Goal: Task Accomplishment & Management: Manage account settings

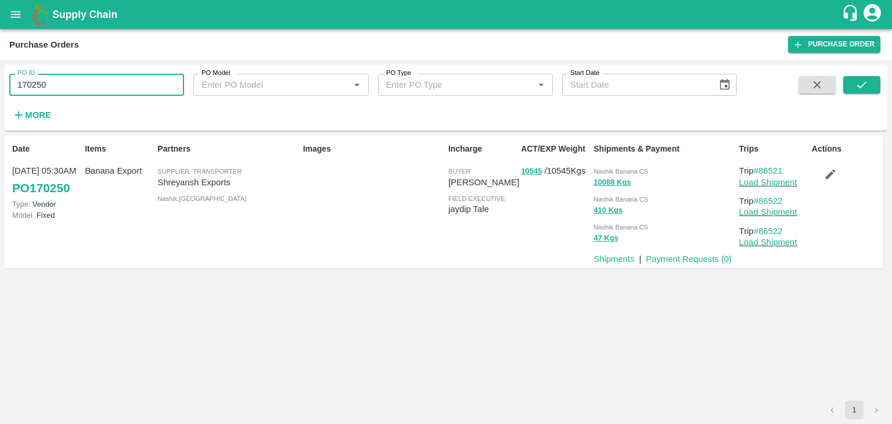
click at [87, 81] on input "170250" at bounding box center [96, 85] width 175 height 22
paste input "text"
type input "170259"
click at [856, 92] on button "submit" at bounding box center [861, 84] width 37 height 17
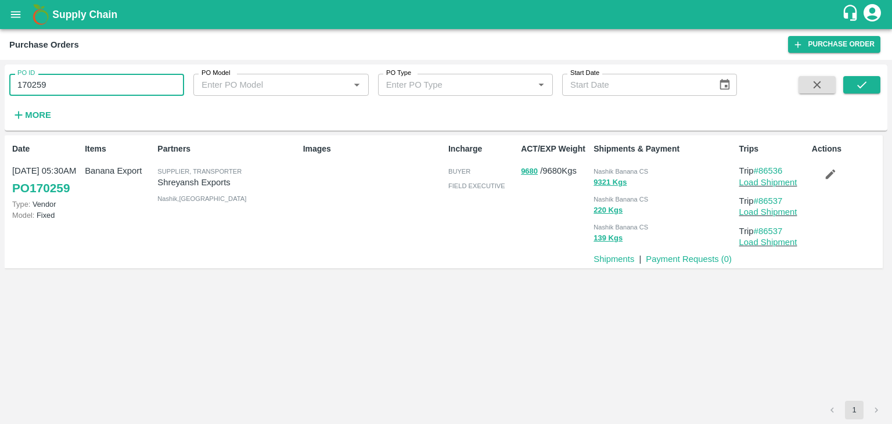
click at [89, 88] on input "170259" at bounding box center [96, 85] width 175 height 22
click at [871, 86] on button "submit" at bounding box center [861, 84] width 37 height 17
click at [865, 85] on icon "submit" at bounding box center [862, 84] width 13 height 13
click at [795, 181] on link "Load Shipment" at bounding box center [768, 182] width 58 height 9
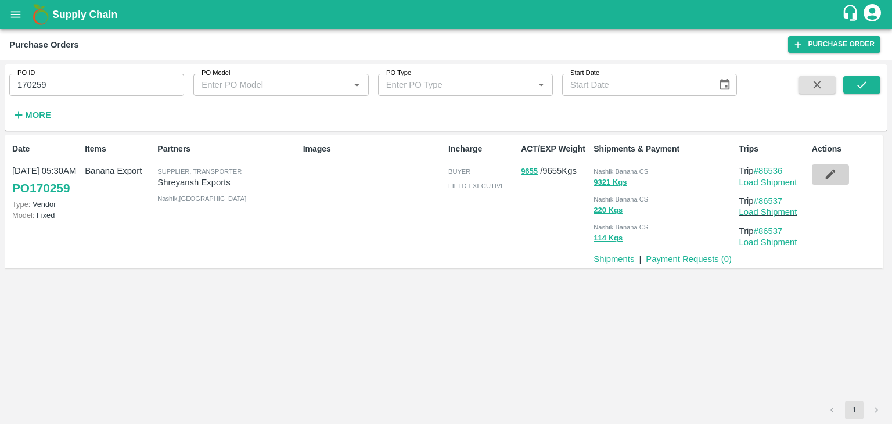
click at [829, 166] on button "button" at bounding box center [830, 174] width 37 height 20
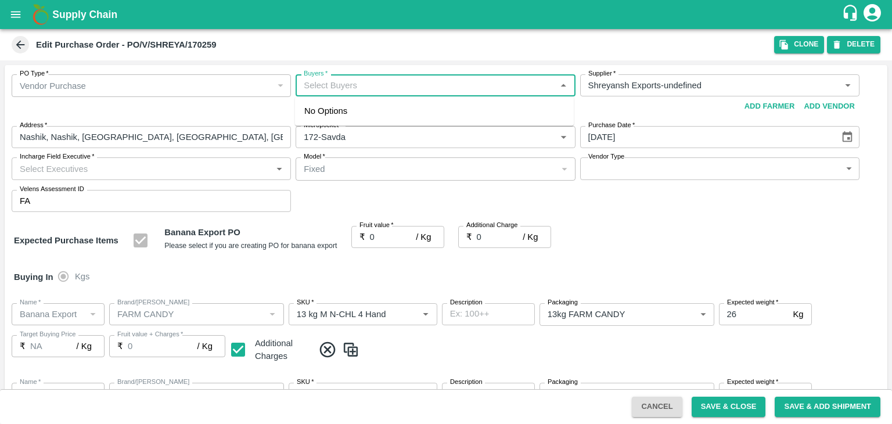
click at [429, 88] on input "Buyers   *" at bounding box center [425, 85] width 253 height 15
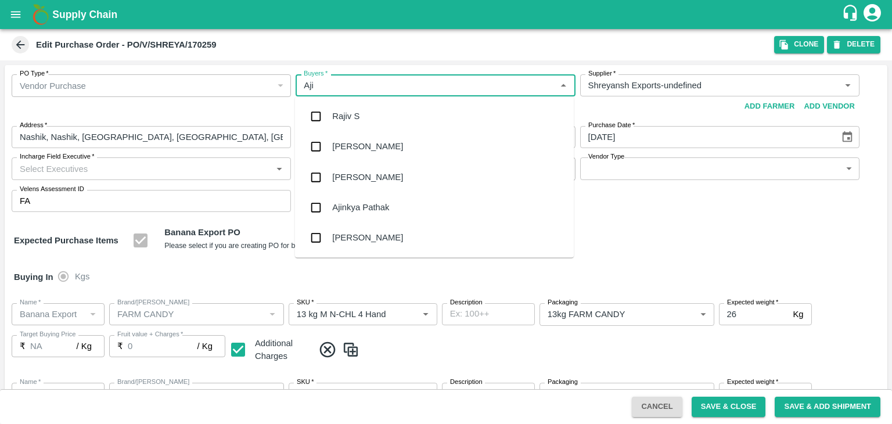
type input "Ajit"
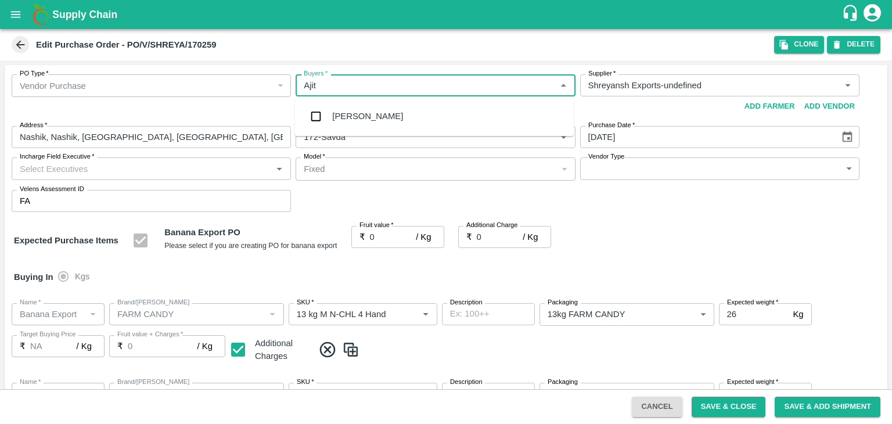
click at [375, 117] on div "Ajit Otari" at bounding box center [434, 116] width 279 height 30
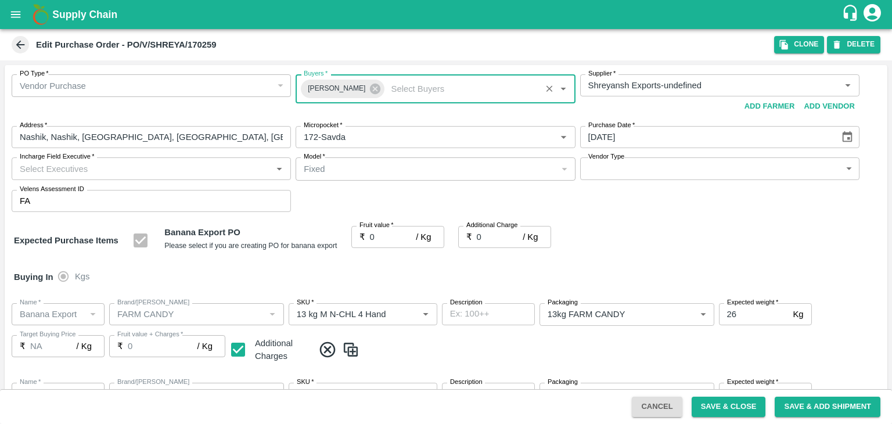
click at [158, 166] on input "Incharge Field Executive   *" at bounding box center [141, 168] width 253 height 15
type input "Jay"
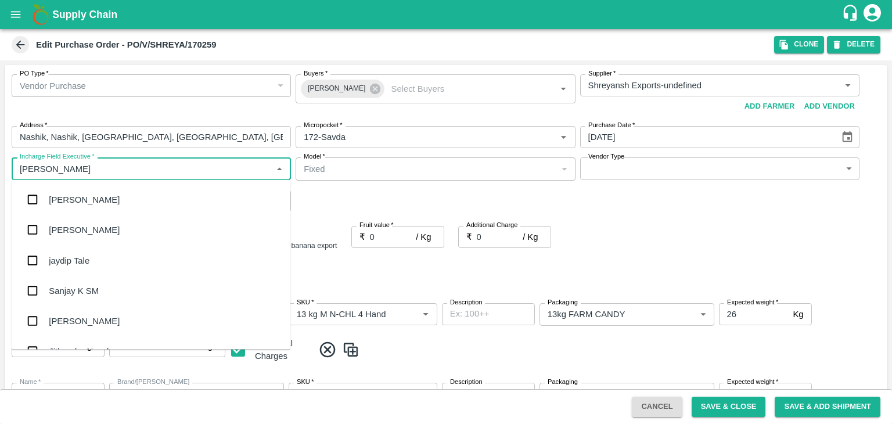
click at [79, 263] on div "jaydip Tale" at bounding box center [69, 260] width 41 height 13
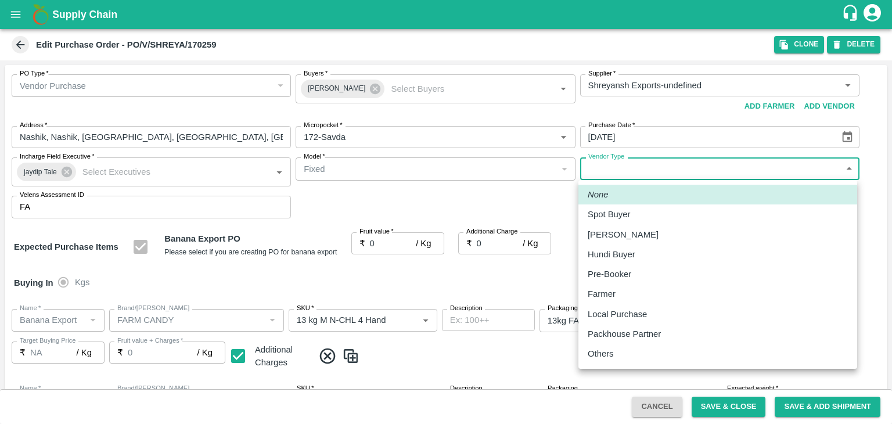
click at [616, 174] on body "Supply Chain Edit Purchase Order - PO/V/SHREYA/170259 Clone DELETE PO Type   * …" at bounding box center [446, 212] width 892 height 424
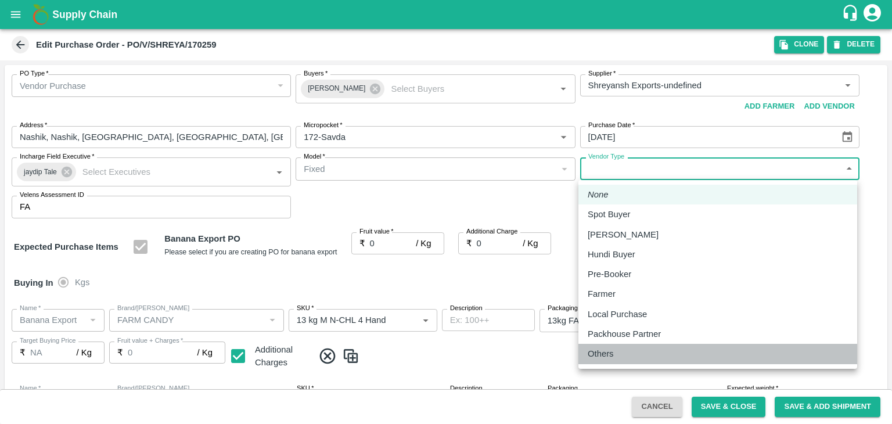
click at [610, 351] on p "Others" at bounding box center [601, 353] width 26 height 13
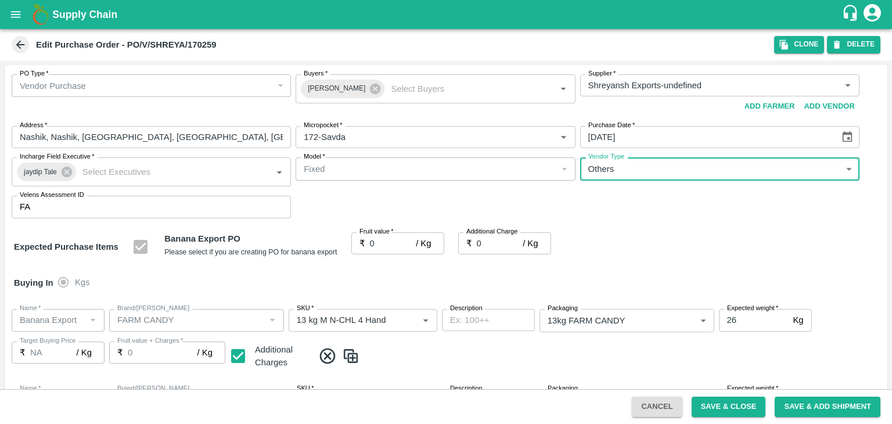
type input "OTHER"
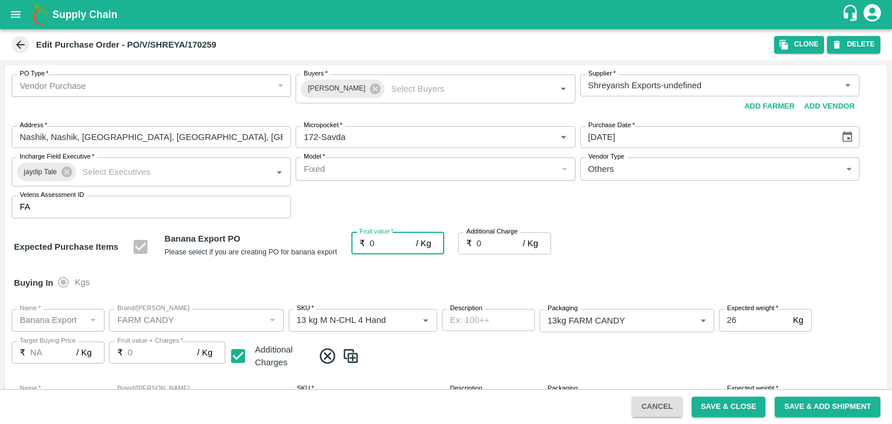
click at [380, 247] on input "0" at bounding box center [393, 243] width 46 height 22
type input "1"
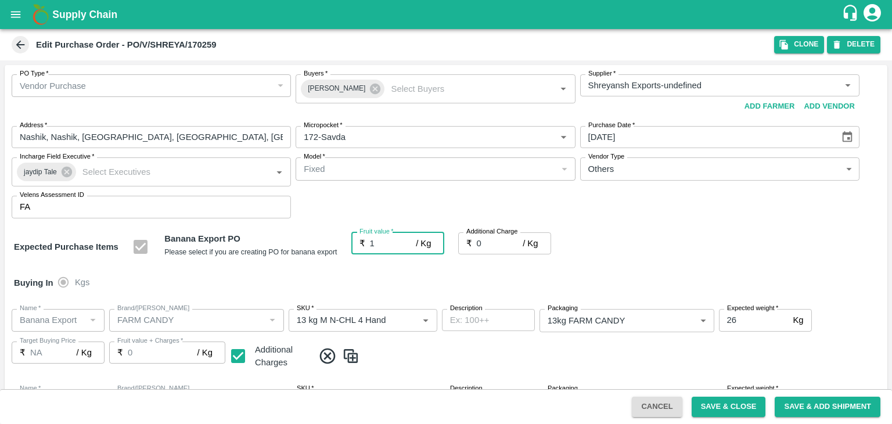
type input "1"
type input "19"
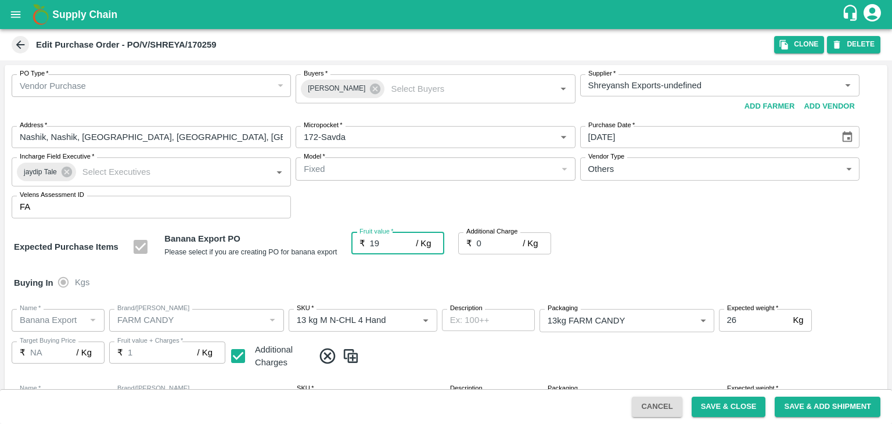
type input "19"
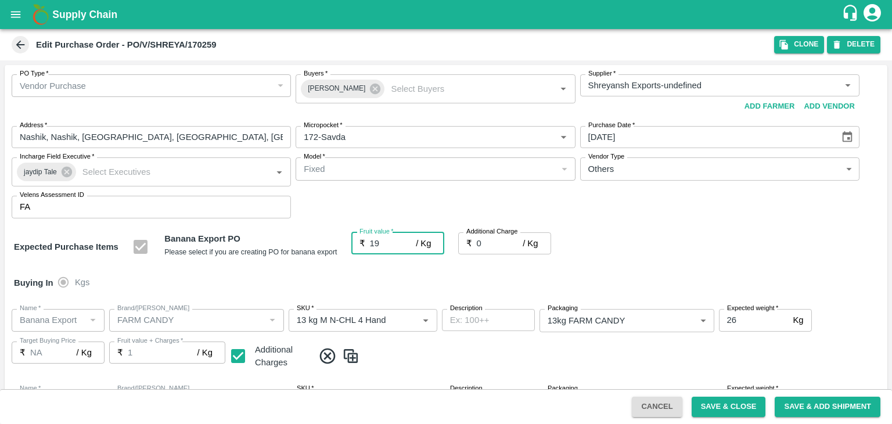
type input "19"
type input "2"
type input "21"
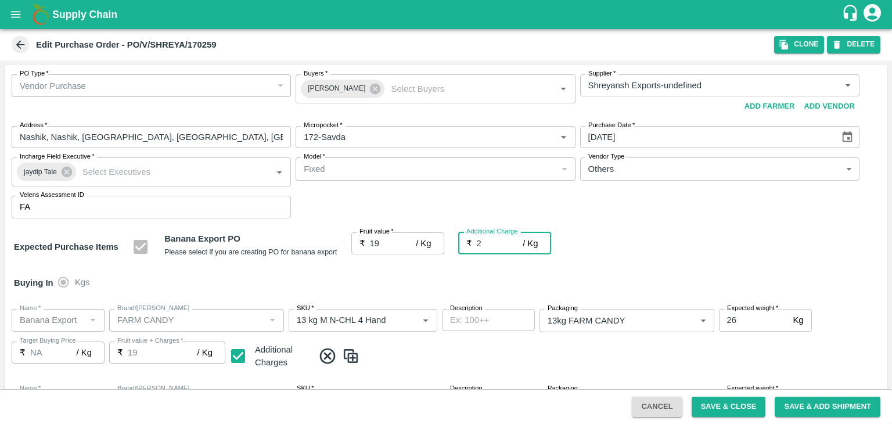
type input "21"
type input "2.7"
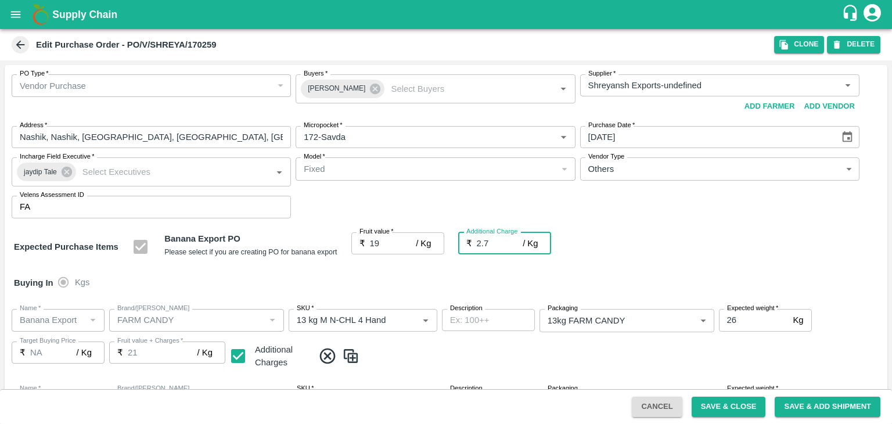
type input "21.7"
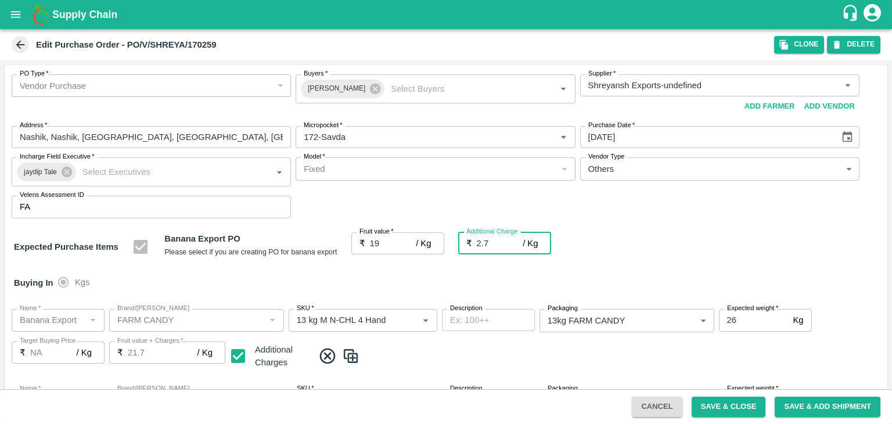
type input "2.75"
type input "21.75"
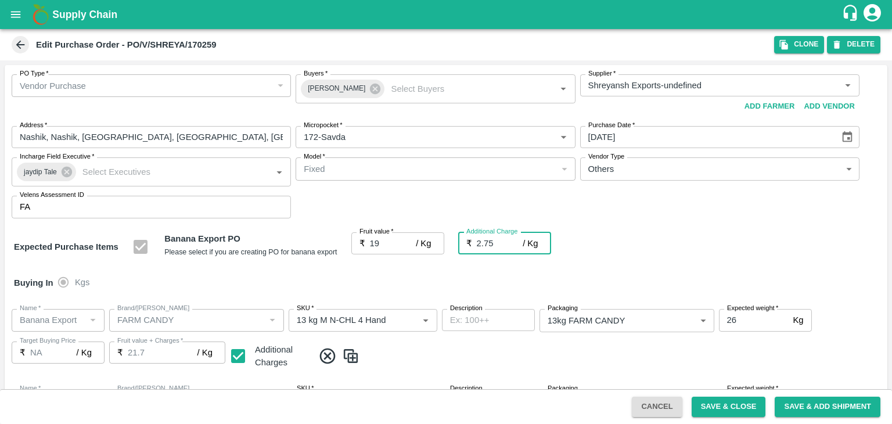
type input "21.75"
type input "2.75"
click at [506, 286] on div "Buying In Kgs" at bounding box center [446, 283] width 883 height 34
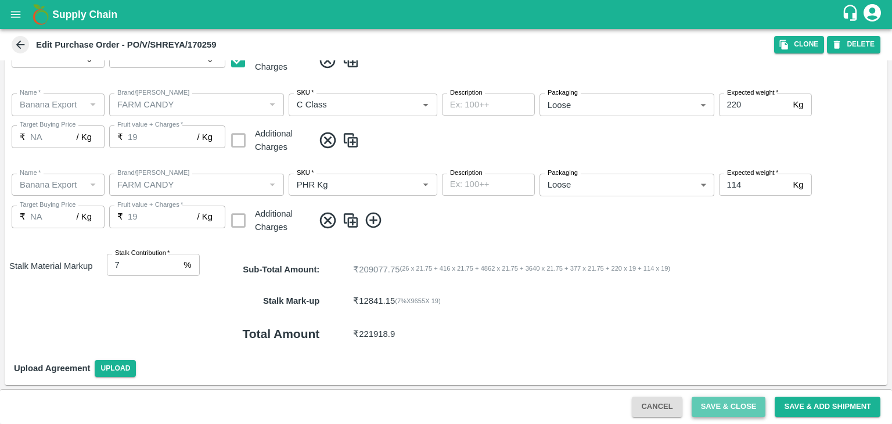
click at [750, 398] on button "Save & Close" at bounding box center [729, 407] width 74 height 20
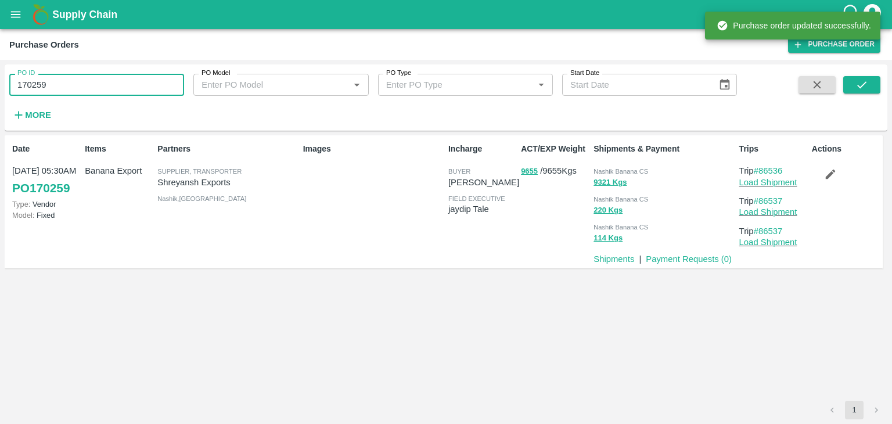
click at [73, 84] on input "170259" at bounding box center [96, 85] width 175 height 22
paste input "text"
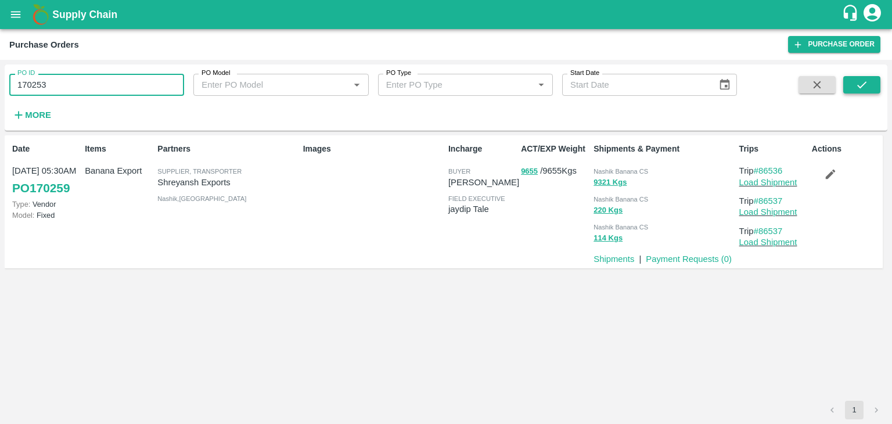
type input "170253"
click at [877, 84] on button "submit" at bounding box center [861, 84] width 37 height 17
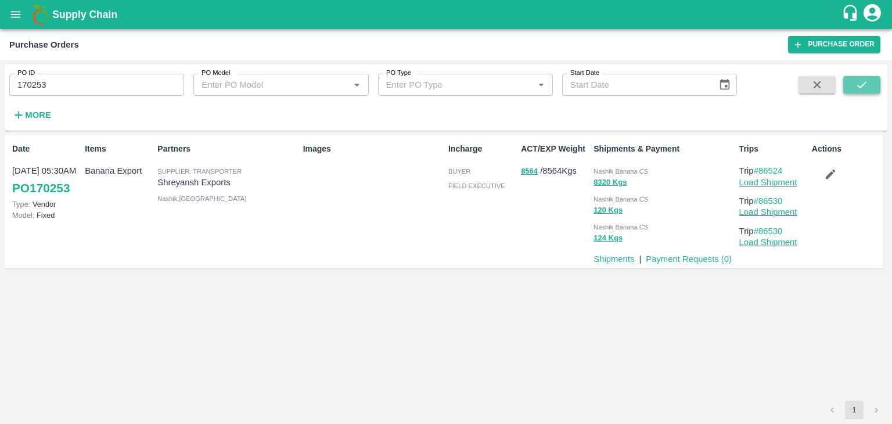
click at [871, 89] on button "submit" at bounding box center [861, 84] width 37 height 17
click at [784, 182] on link "Load Shipment" at bounding box center [768, 182] width 58 height 9
click at [829, 179] on icon "button" at bounding box center [830, 174] width 13 height 13
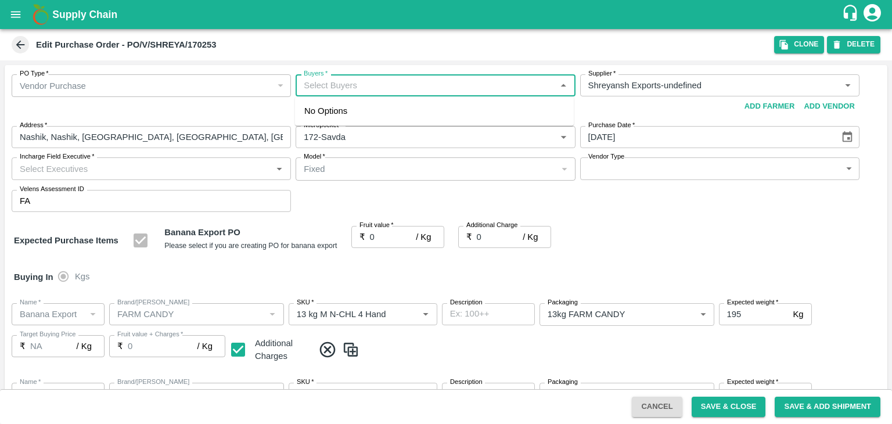
click at [395, 83] on input "Buyers   *" at bounding box center [425, 85] width 253 height 15
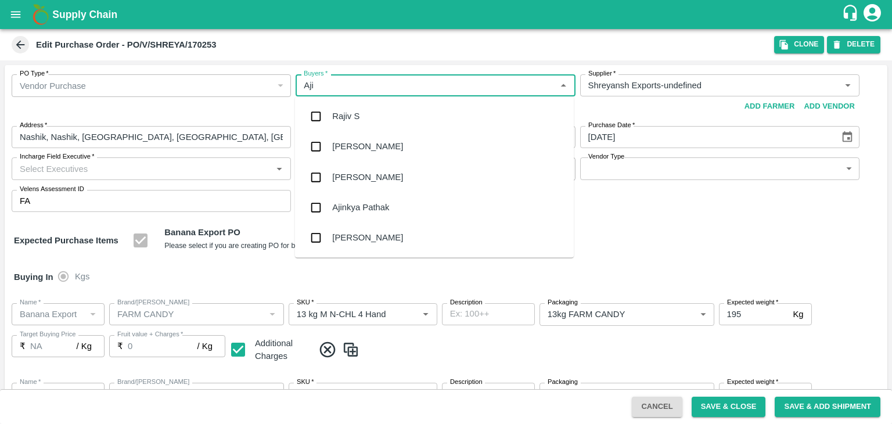
type input "Ajit"
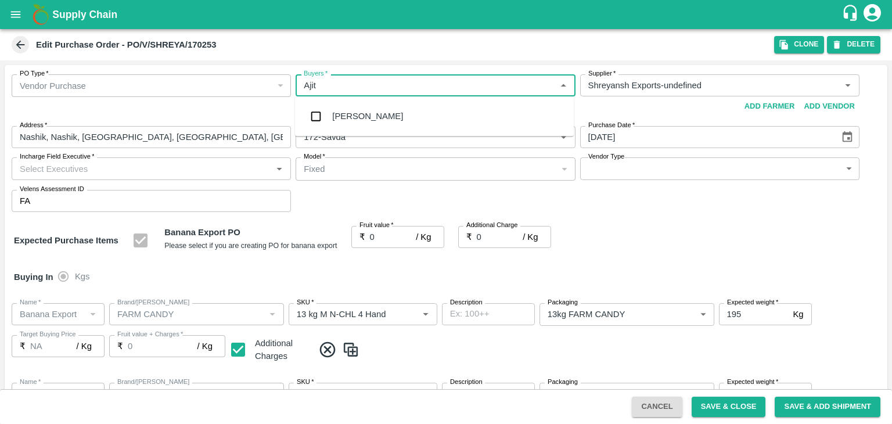
click at [354, 111] on div "Ajit Otari" at bounding box center [367, 116] width 71 height 13
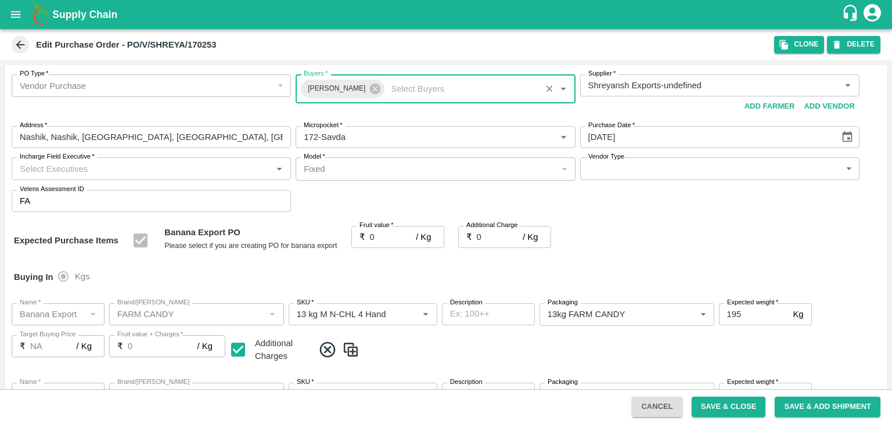
click at [171, 168] on input "Incharge Field Executive   *" at bounding box center [141, 168] width 253 height 15
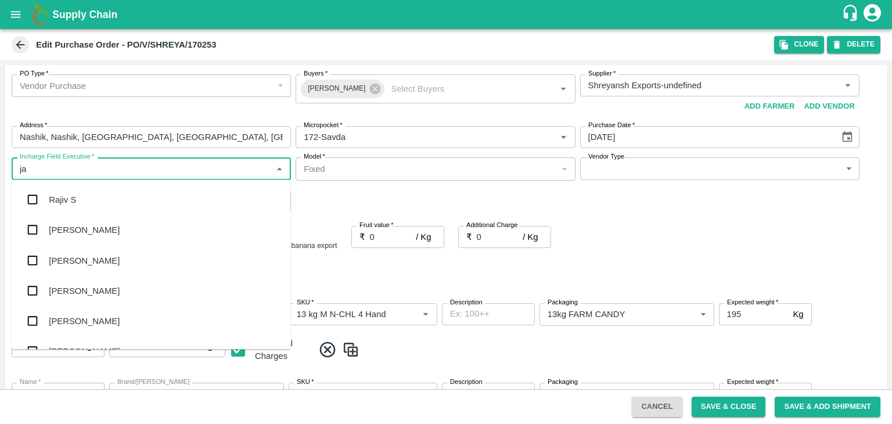
type input "jay"
click at [103, 245] on div "jaydip Tale" at bounding box center [151, 260] width 279 height 30
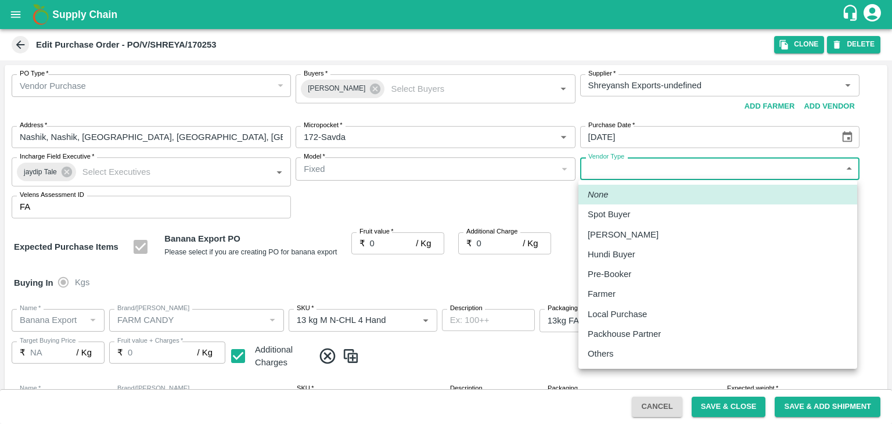
drag, startPoint x: 630, startPoint y: 158, endPoint x: 639, endPoint y: 177, distance: 21.6
click at [639, 177] on body "Supply Chain Edit Purchase Order - PO/V/SHREYA/170253 Clone DELETE PO Type   * …" at bounding box center [446, 212] width 892 height 424
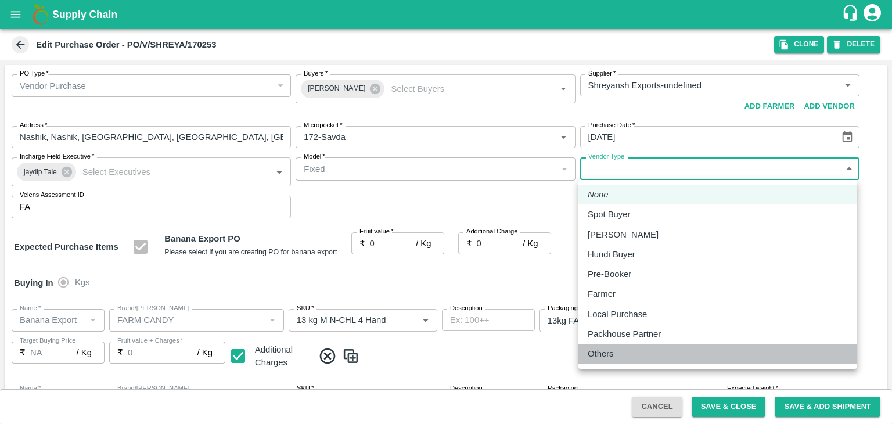
click at [620, 349] on div "Others" at bounding box center [718, 353] width 260 height 13
type input "OTHER"
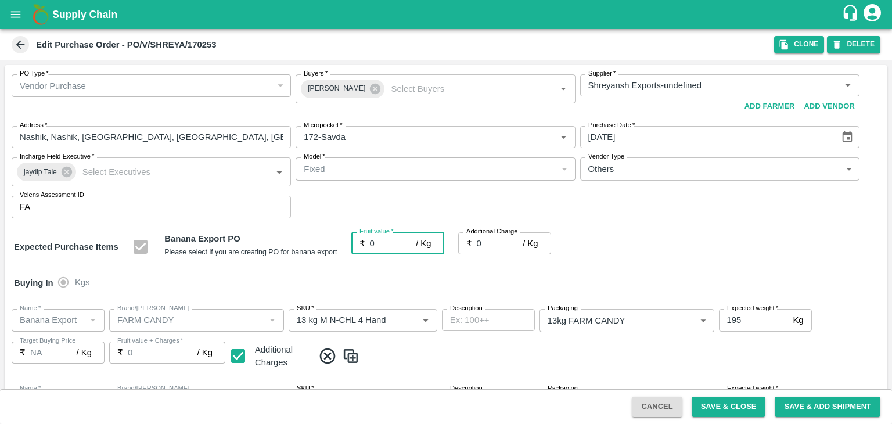
click at [387, 246] on input "0" at bounding box center [393, 243] width 46 height 22
type input "1"
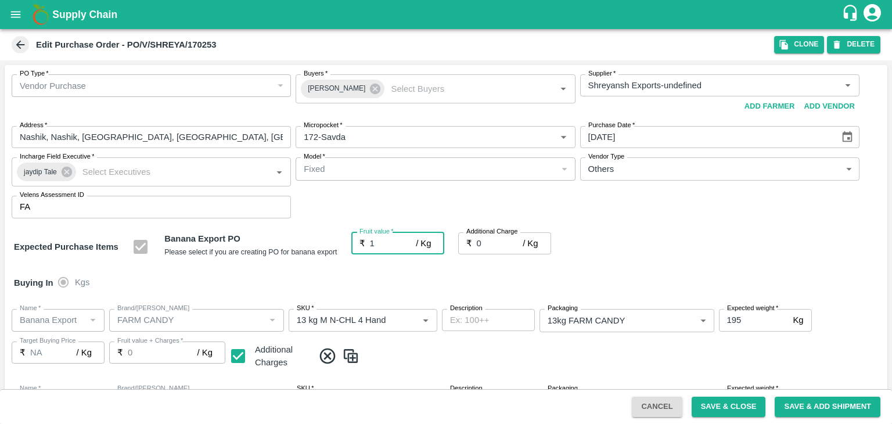
type input "1"
type input "19"
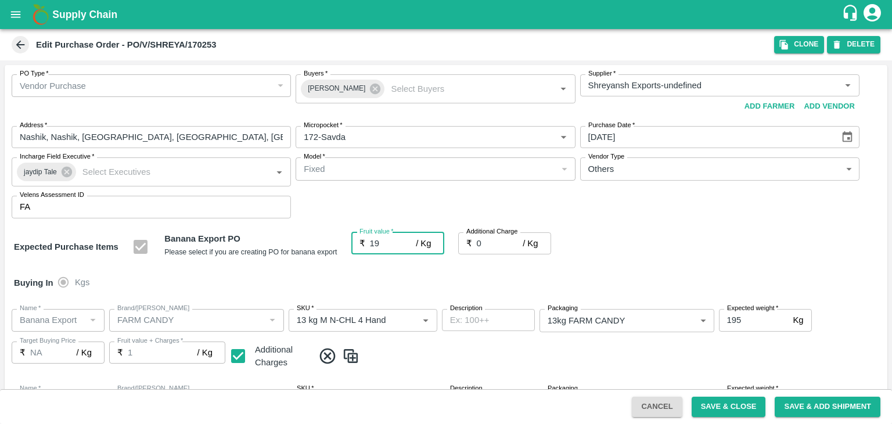
type input "19"
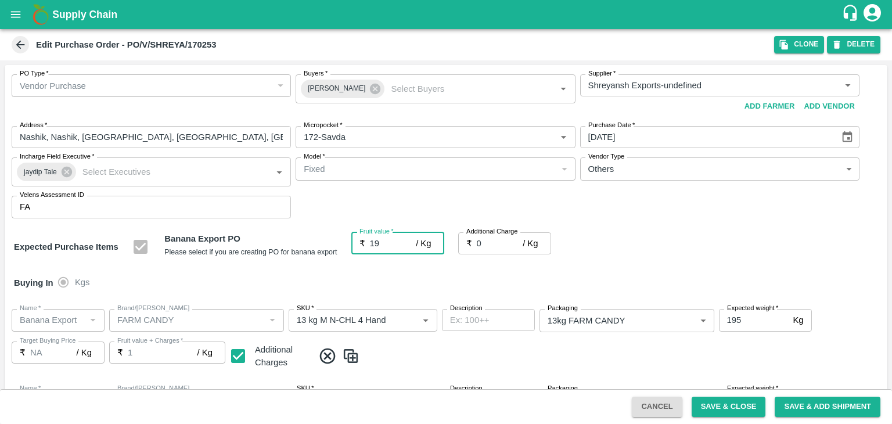
type input "19"
type input "2"
type input "21"
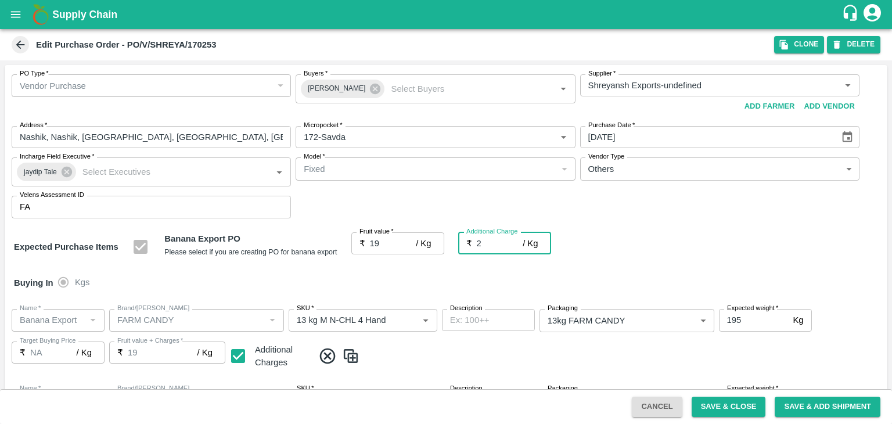
type input "21"
type input "2.7"
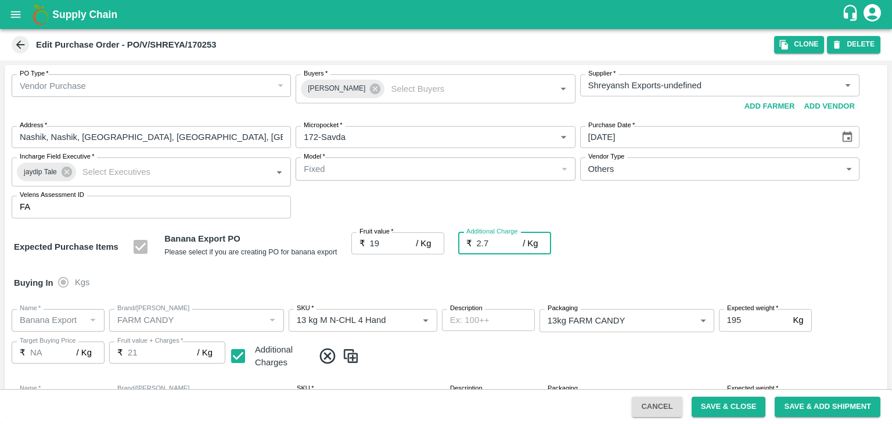
type input "21.7"
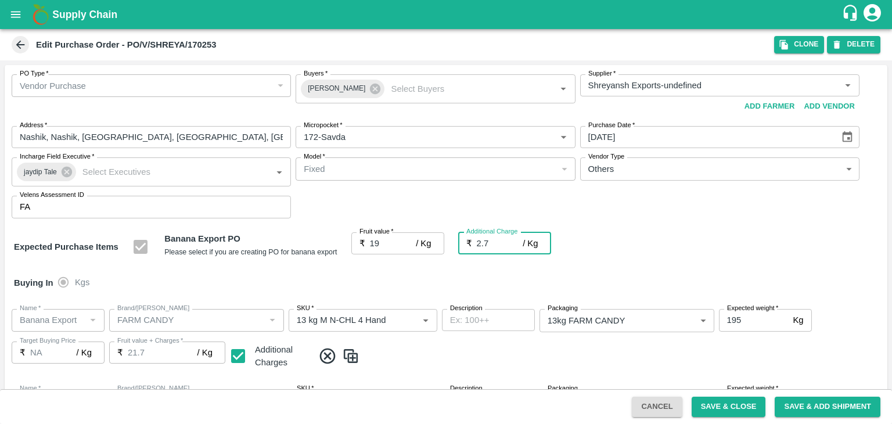
type input "2.75"
type input "21.75"
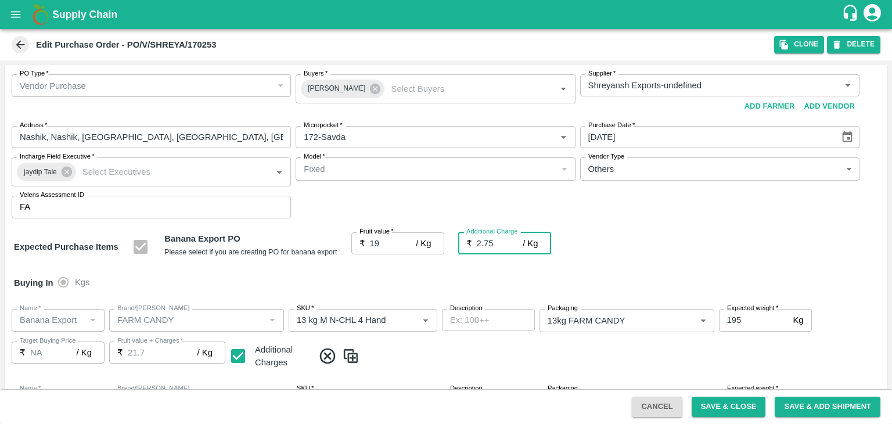
type input "21.75"
type input "2.75"
click at [423, 285] on div "Buying In Kgs" at bounding box center [446, 283] width 883 height 34
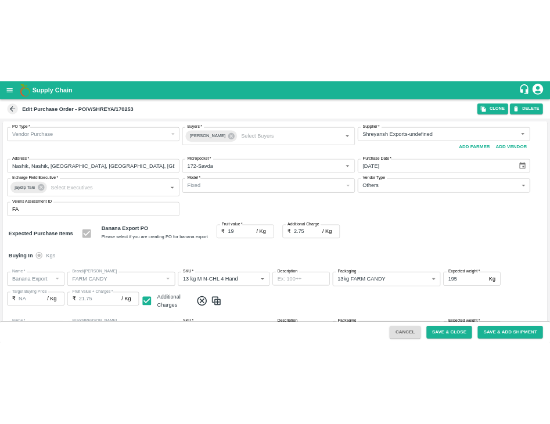
scroll to position [616, 0]
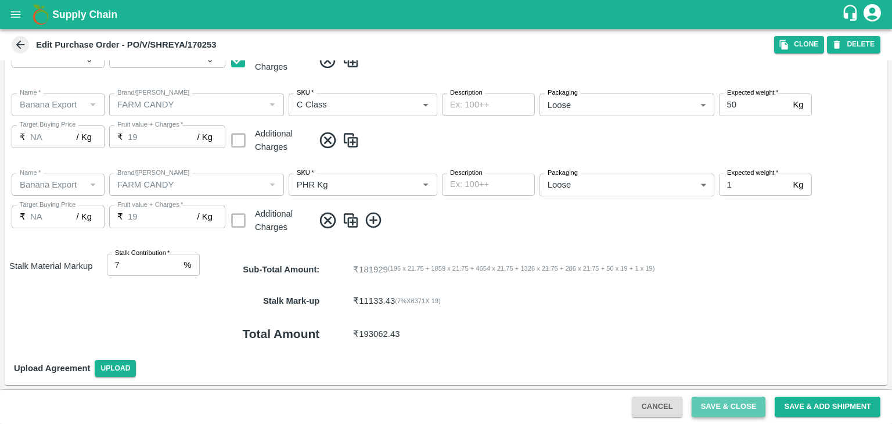
click at [741, 397] on button "Save & Close" at bounding box center [729, 407] width 74 height 20
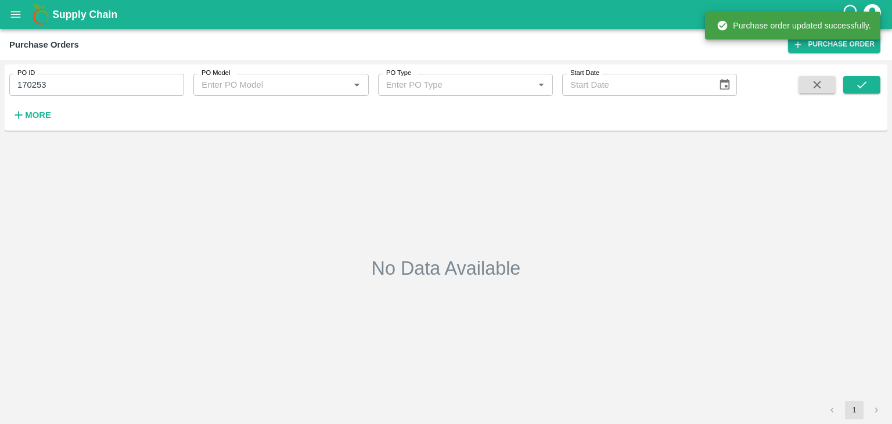
type input "170253"
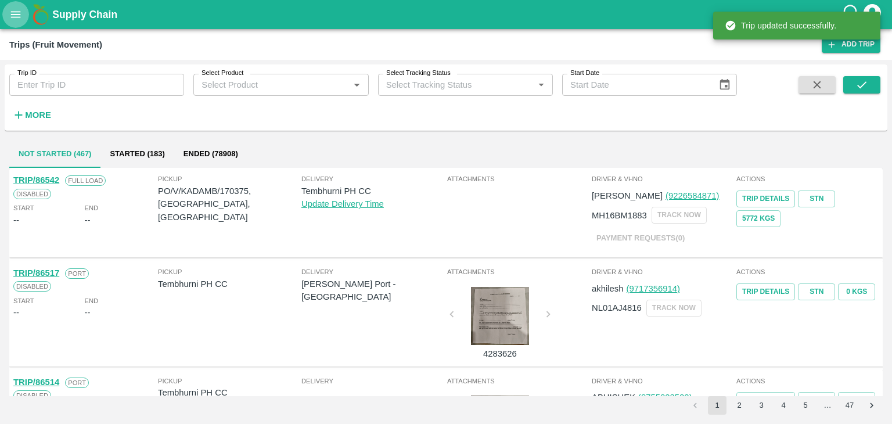
click at [12, 17] on icon "open drawer" at bounding box center [16, 14] width 10 height 6
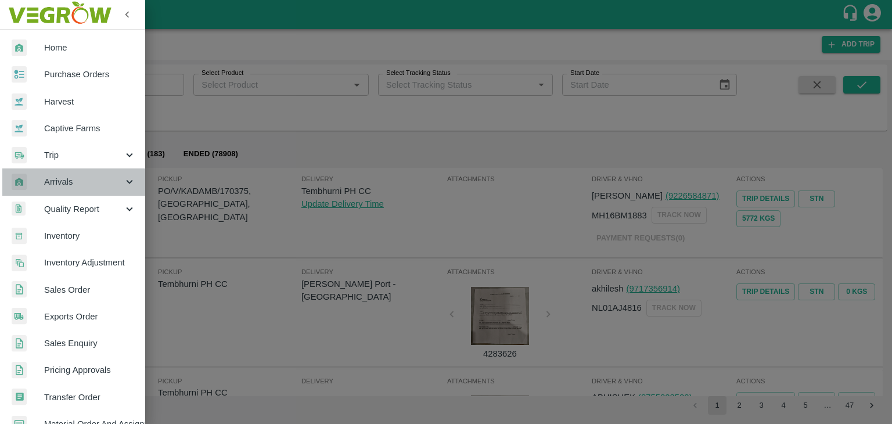
click at [73, 188] on span "Arrivals" at bounding box center [83, 181] width 79 height 13
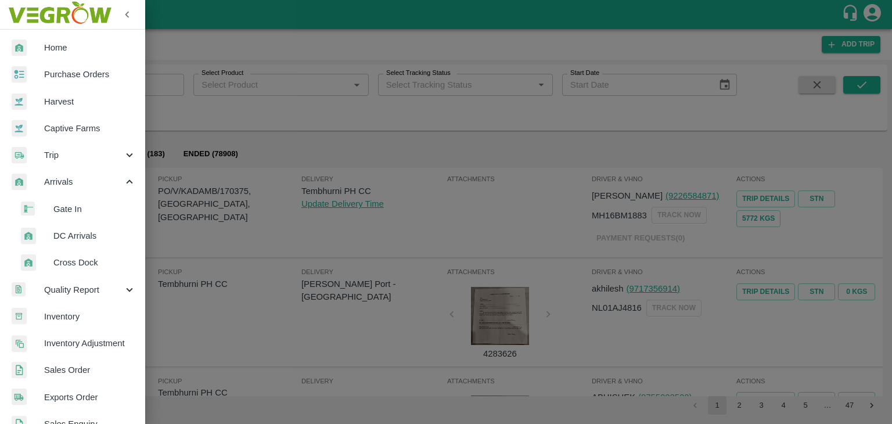
click at [87, 237] on span "DC Arrivals" at bounding box center [94, 235] width 82 height 13
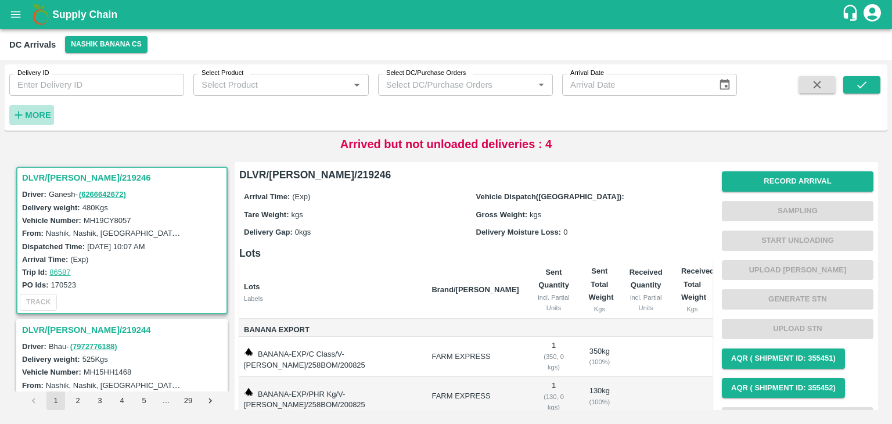
click at [42, 115] on strong "More" at bounding box center [38, 114] width 26 height 9
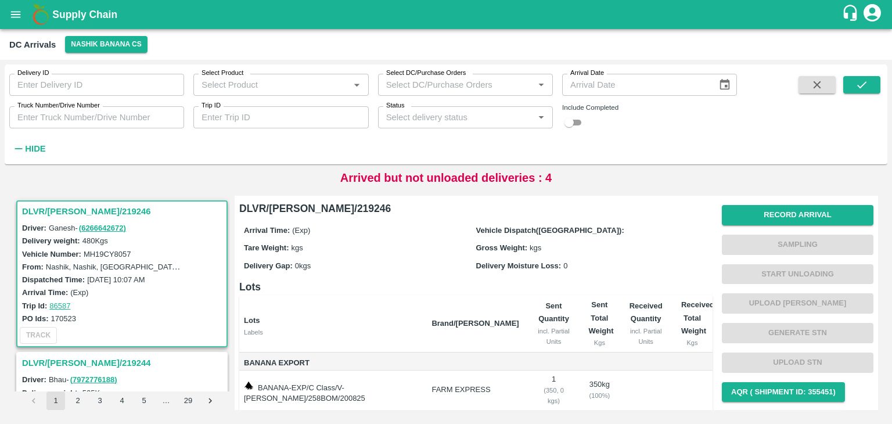
click at [292, 106] on input "Trip ID" at bounding box center [280, 117] width 175 height 22
click at [310, 122] on input "Trip ID" at bounding box center [280, 117] width 175 height 22
type input "86537"
click at [873, 84] on button "submit" at bounding box center [861, 84] width 37 height 17
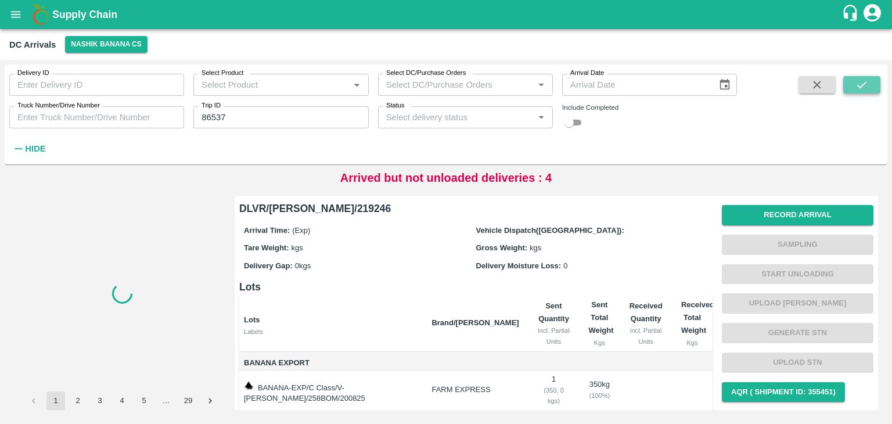
click at [873, 84] on button "submit" at bounding box center [861, 84] width 37 height 17
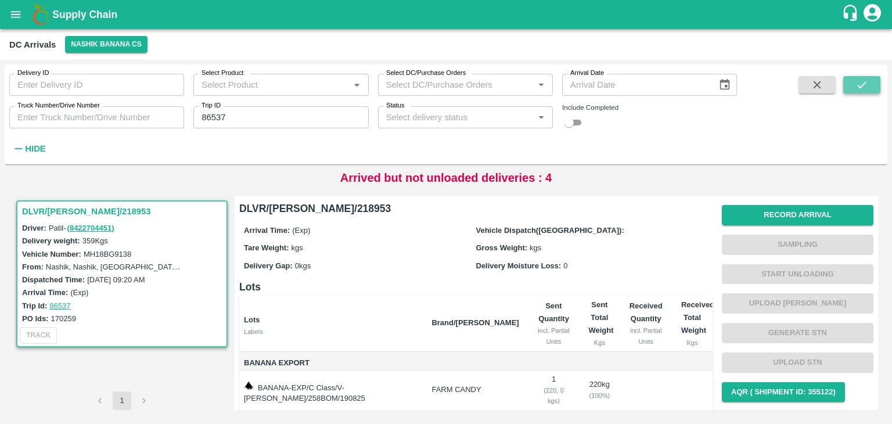
click at [873, 84] on button "submit" at bounding box center [861, 84] width 37 height 17
click at [790, 220] on button "Record Arrival" at bounding box center [798, 215] width 152 height 20
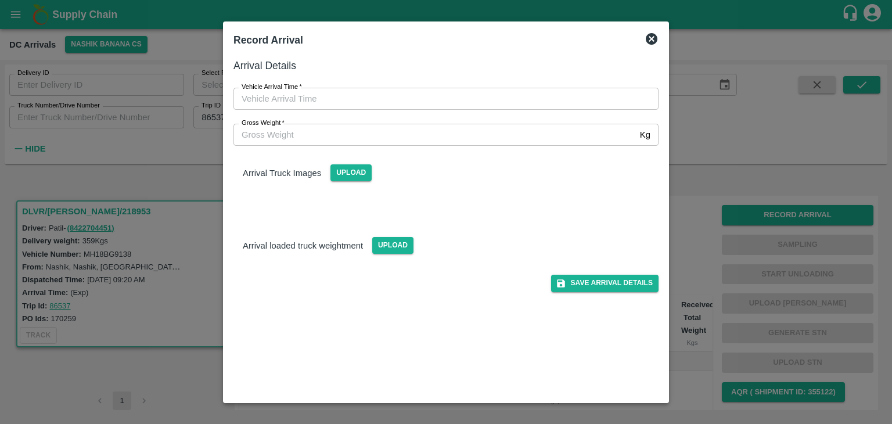
type input "DD/MM/YYYY hh:mm aa"
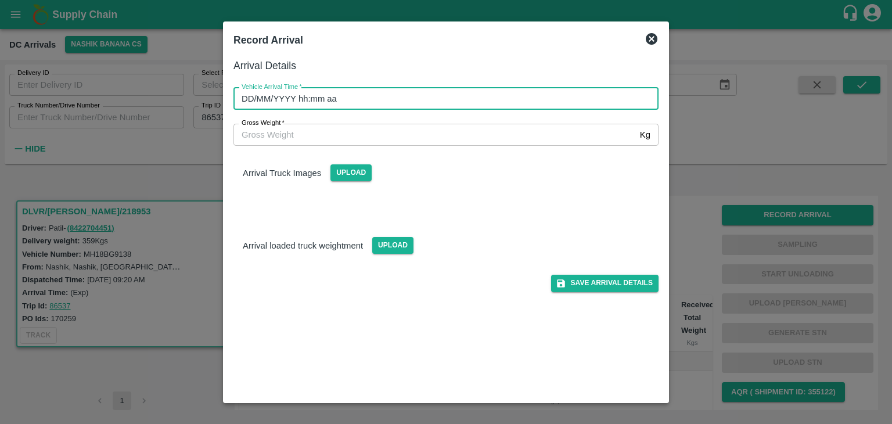
click at [529, 98] on input "DD/MM/YYYY hh:mm aa" at bounding box center [441, 99] width 417 height 22
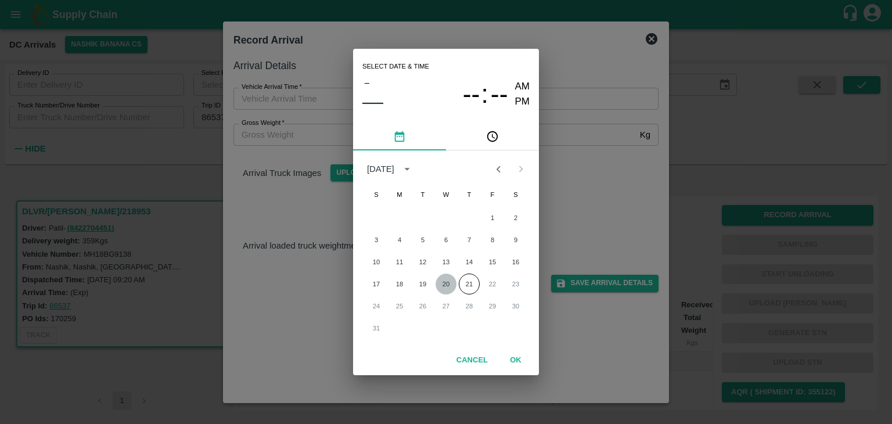
click at [443, 282] on button "20" at bounding box center [446, 284] width 21 height 21
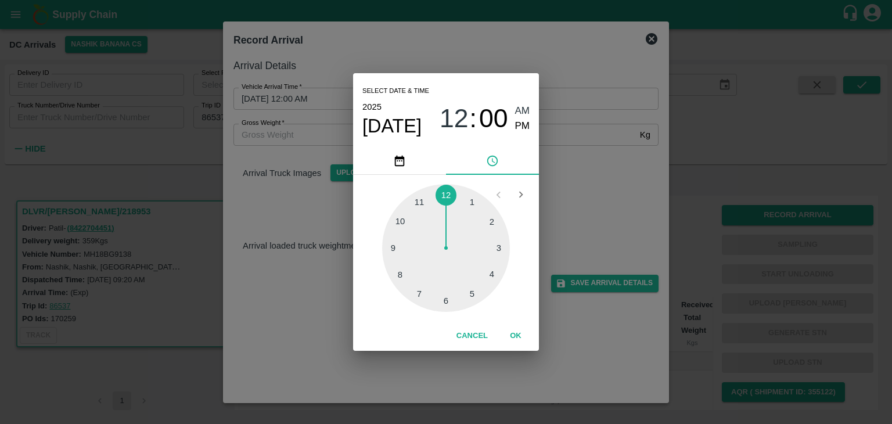
click at [400, 251] on div at bounding box center [446, 248] width 128 height 128
type input "20/08/2025 09:44 AM"
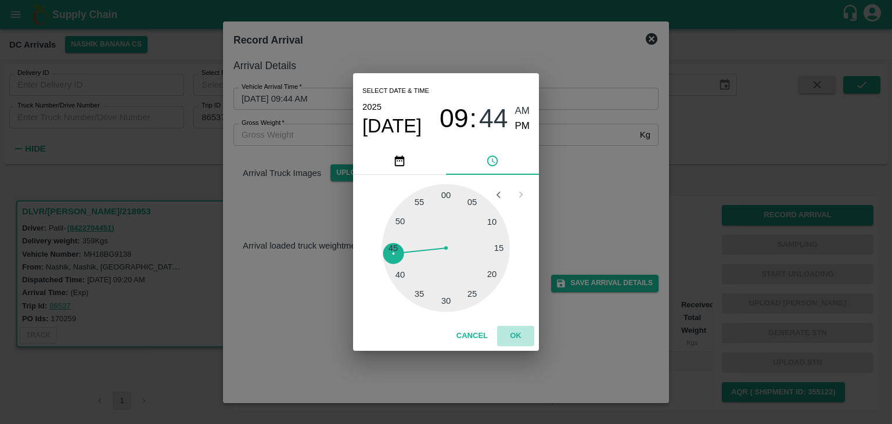
click at [527, 335] on button "OK" at bounding box center [515, 336] width 37 height 20
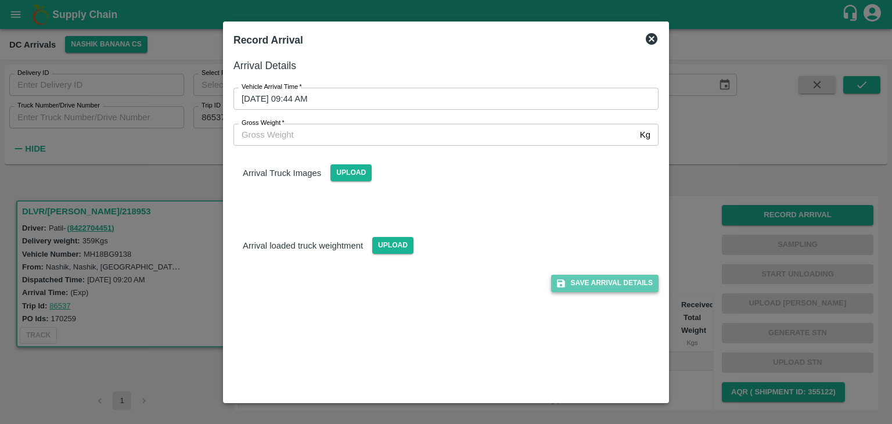
click at [612, 283] on button "Save Arrival Details" at bounding box center [604, 283] width 107 height 17
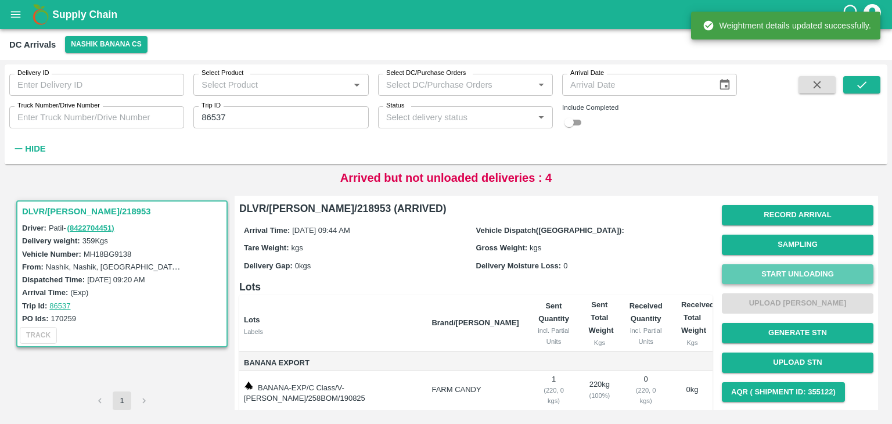
click at [820, 277] on button "Start Unloading" at bounding box center [798, 274] width 152 height 20
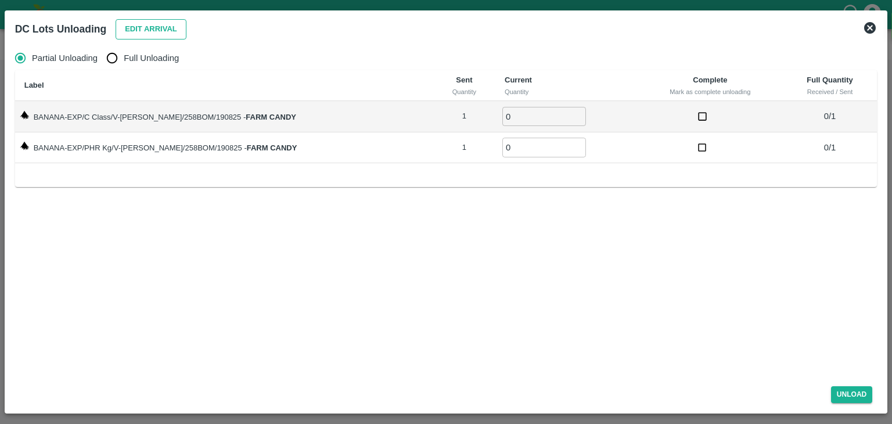
click at [171, 38] on button "Edit Arrival" at bounding box center [151, 29] width 71 height 20
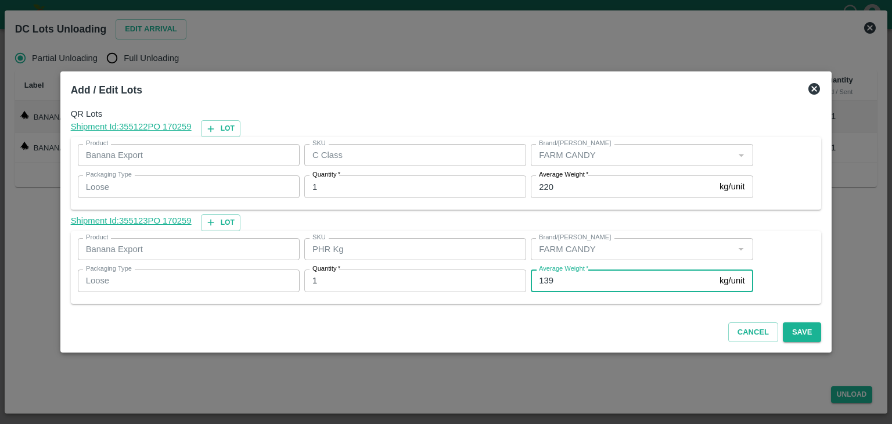
click at [578, 280] on input "139" at bounding box center [623, 280] width 184 height 22
type input "114"
click at [793, 336] on button "Save" at bounding box center [802, 332] width 38 height 20
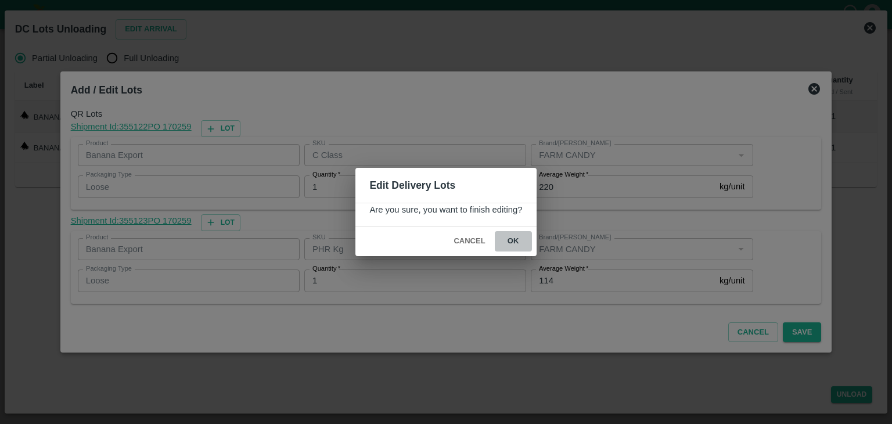
click at [518, 242] on button "ok" at bounding box center [513, 241] width 37 height 20
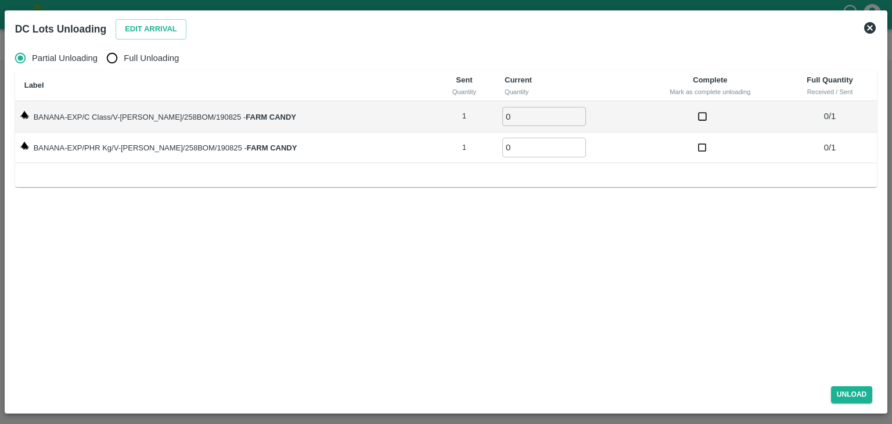
click at [166, 57] on span "Full Unloading" at bounding box center [151, 58] width 55 height 13
click at [124, 57] on input "Full Unloading" at bounding box center [111, 57] width 23 height 23
radio input "true"
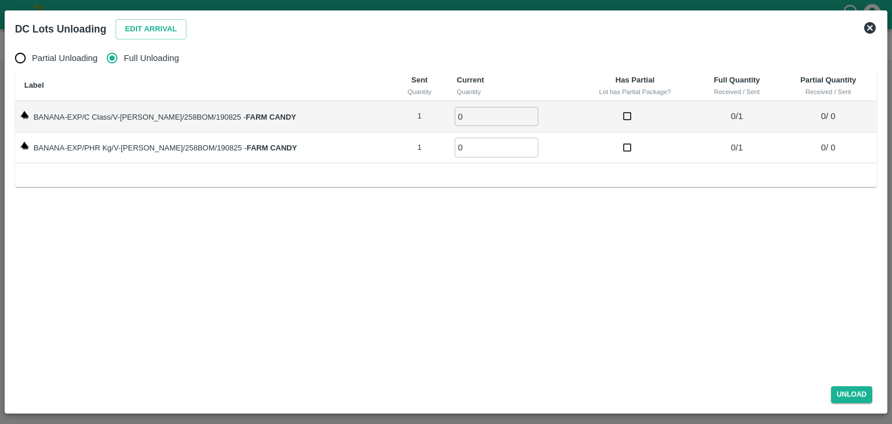
click at [467, 106] on td "0 ​" at bounding box center [512, 116] width 128 height 31
click at [461, 118] on input "0" at bounding box center [497, 116] width 84 height 19
type input "01"
click at [459, 148] on input "0" at bounding box center [497, 147] width 84 height 19
type input "01"
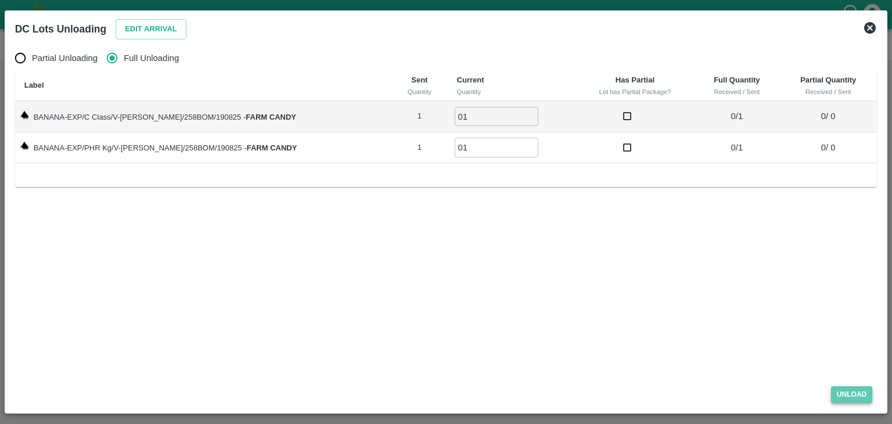
click at [853, 392] on button "Unload" at bounding box center [852, 394] width 42 height 17
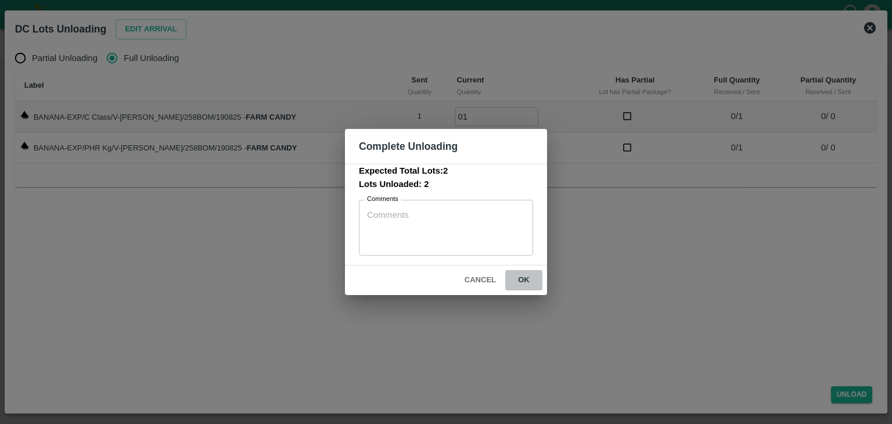
click at [517, 283] on button "ok" at bounding box center [523, 280] width 37 height 20
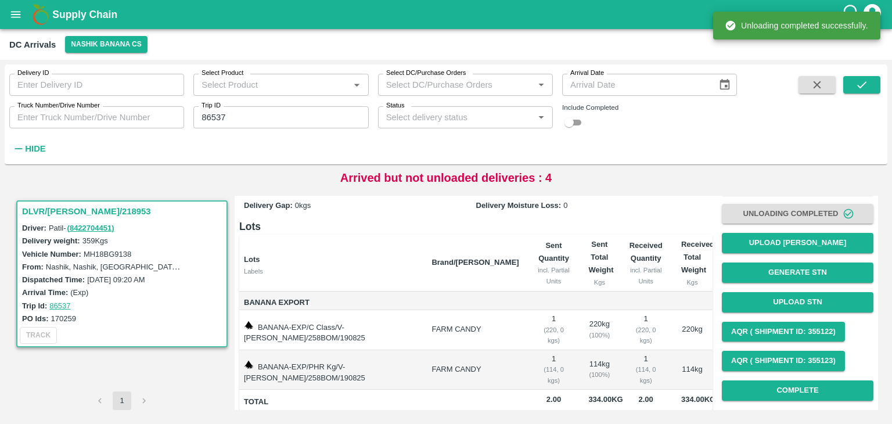
scroll to position [60, 0]
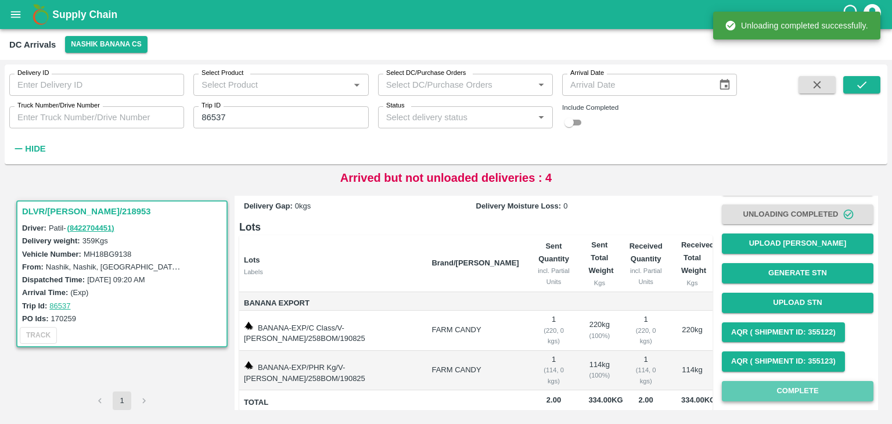
click at [813, 381] on button "Complete" at bounding box center [798, 391] width 152 height 20
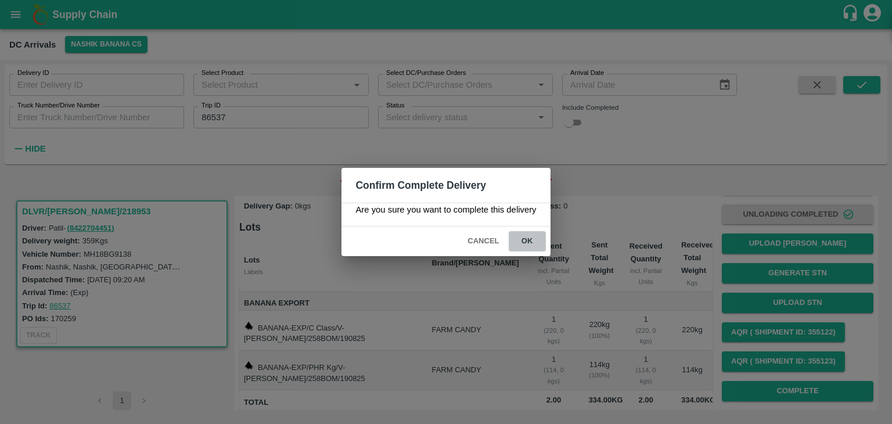
click at [524, 240] on button "ok" at bounding box center [527, 241] width 37 height 20
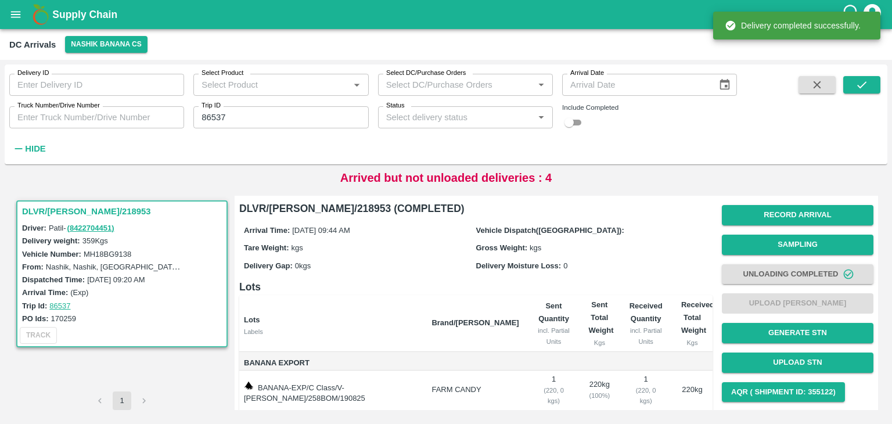
scroll to position [60, 0]
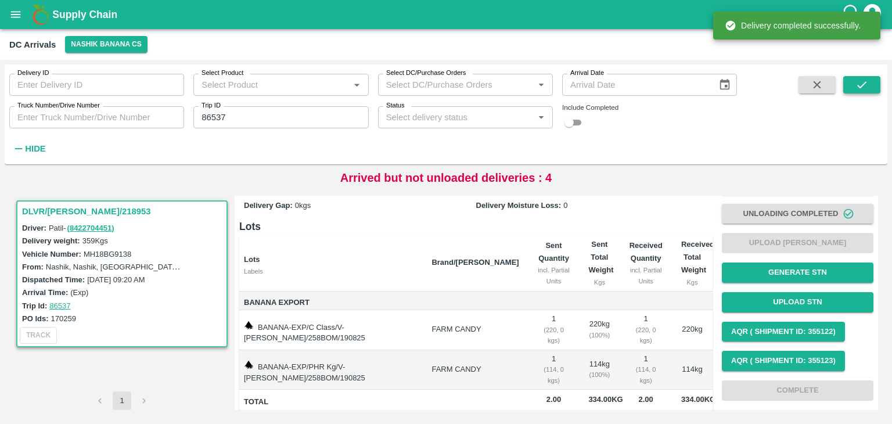
click at [874, 82] on button "submit" at bounding box center [861, 84] width 37 height 17
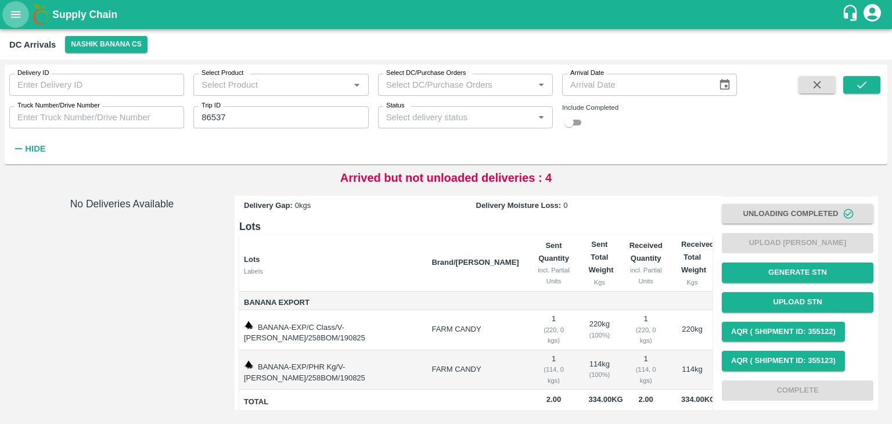
click at [21, 23] on button "open drawer" at bounding box center [15, 14] width 27 height 27
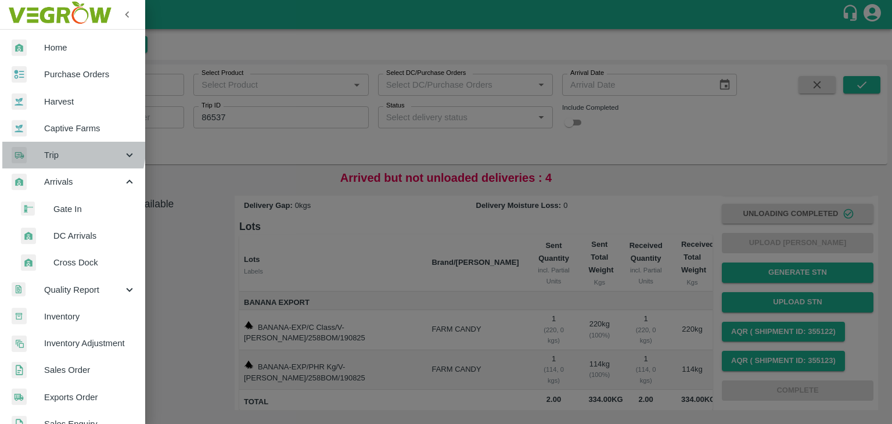
click at [60, 149] on span "Trip" at bounding box center [83, 155] width 79 height 13
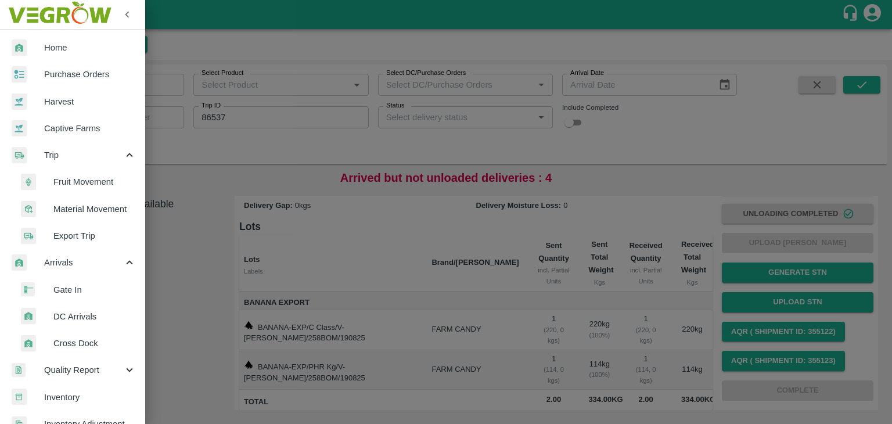
click at [85, 174] on li "Fruit Movement" at bounding box center [77, 181] width 136 height 27
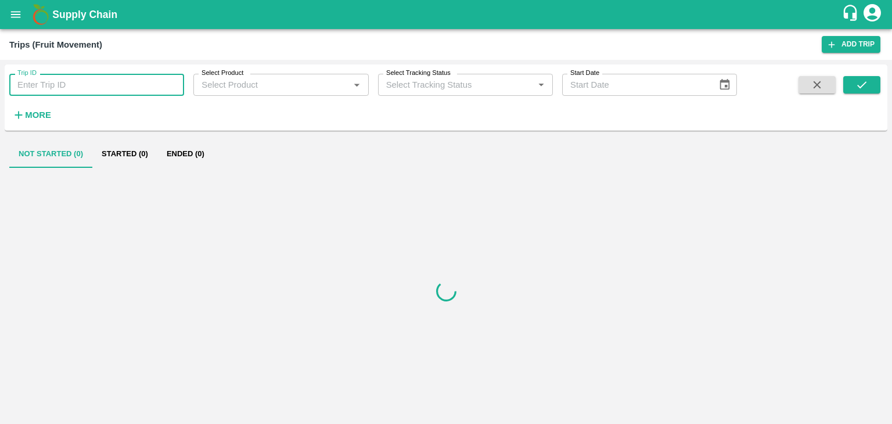
click at [85, 92] on input "Trip ID" at bounding box center [96, 85] width 175 height 22
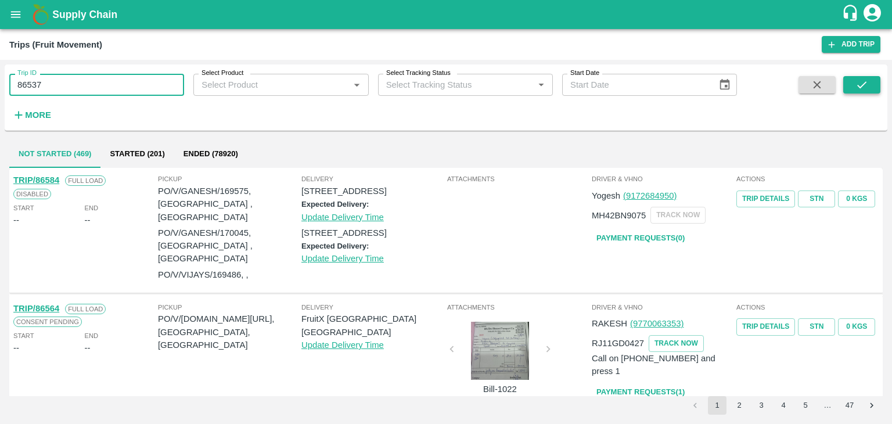
type input "86537"
click at [861, 91] on icon "submit" at bounding box center [862, 84] width 13 height 13
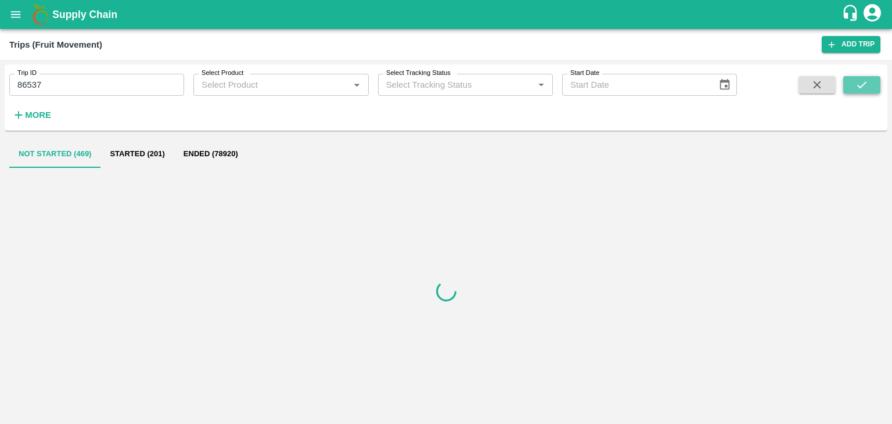
click at [861, 91] on icon "submit" at bounding box center [862, 84] width 13 height 13
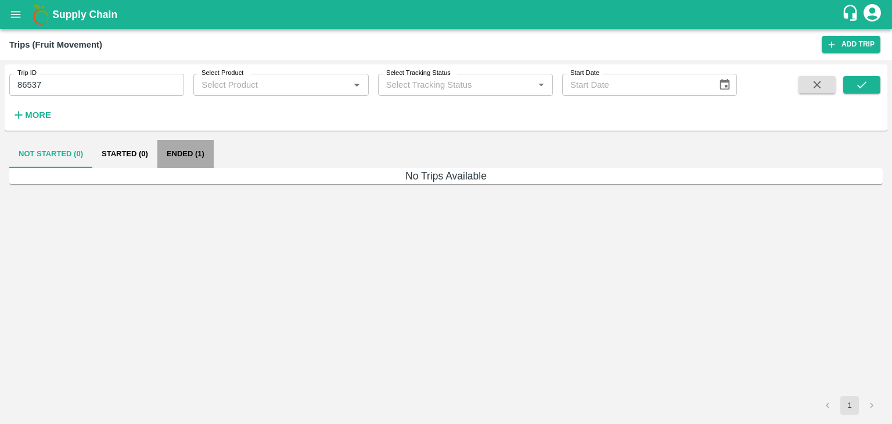
click at [186, 156] on button "Ended (1)" at bounding box center [185, 154] width 56 height 28
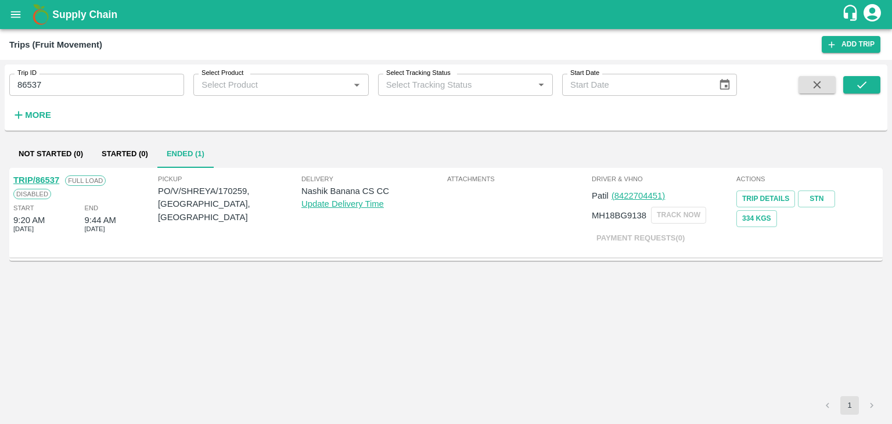
click at [42, 175] on link "TRIP/86537" at bounding box center [36, 179] width 46 height 9
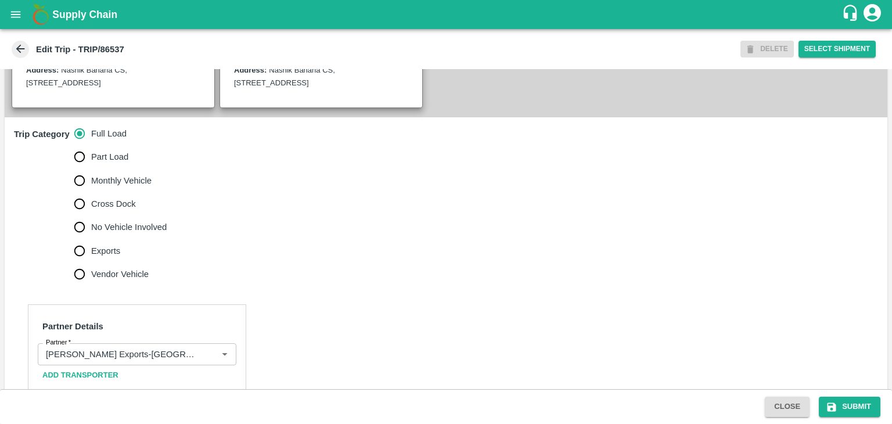
click at [124, 233] on span "No Vehicle Involved" at bounding box center [129, 227] width 76 height 13
click at [91, 239] on input "No Vehicle Involved" at bounding box center [79, 226] width 23 height 23
radio input "true"
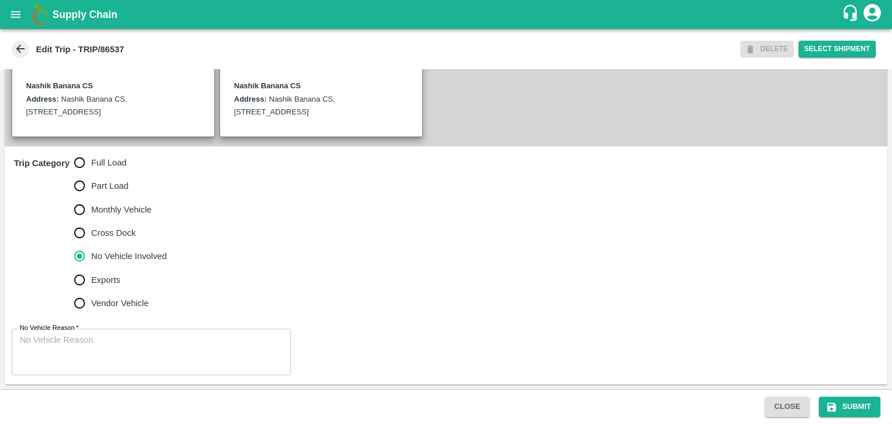
scroll to position [285, 0]
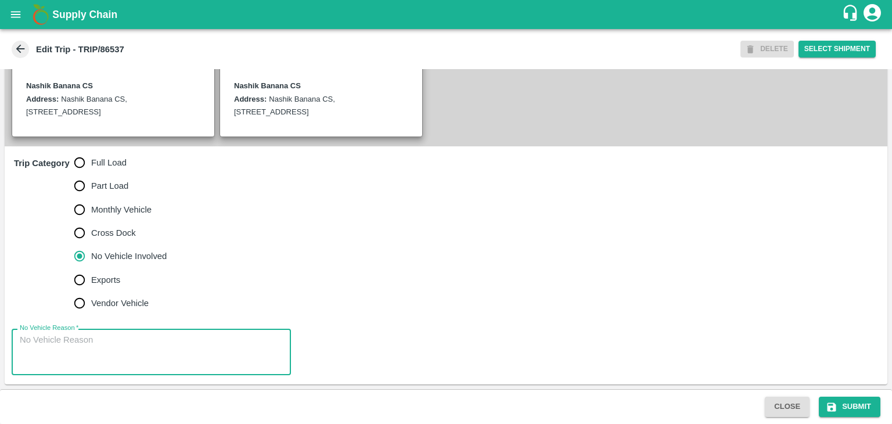
click at [146, 361] on textarea "No Vehicle Reason   *" at bounding box center [151, 352] width 263 height 37
type textarea "Field Dump"
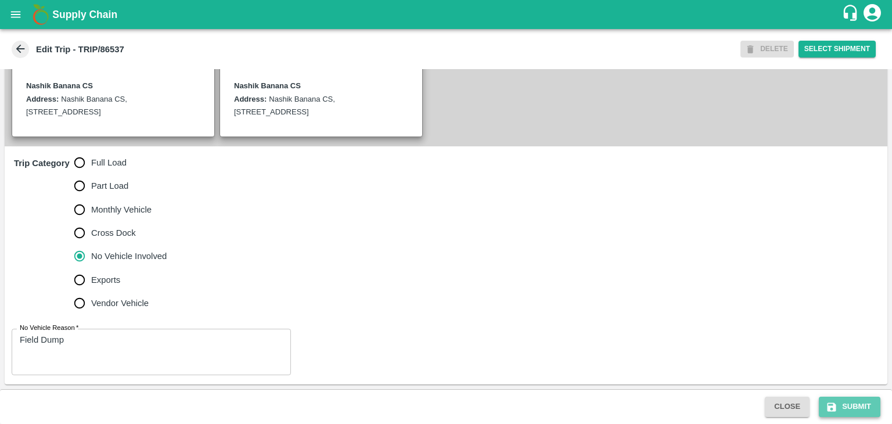
click at [859, 407] on button "Submit" at bounding box center [850, 407] width 62 height 20
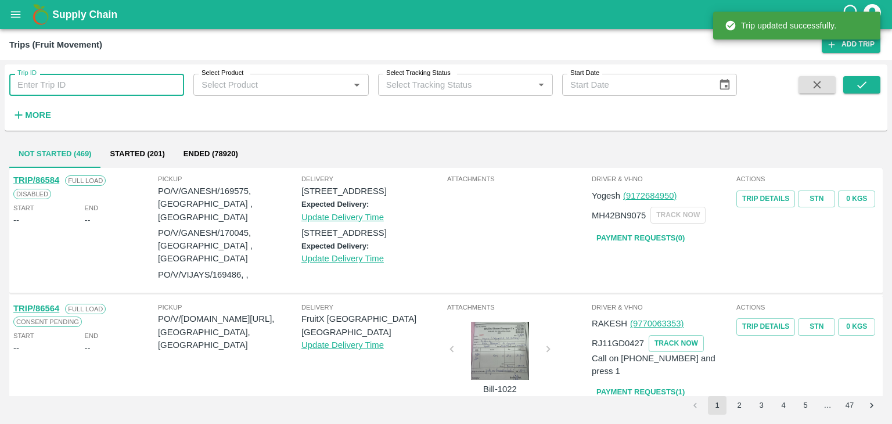
click at [44, 88] on input "Trip ID" at bounding box center [96, 85] width 175 height 22
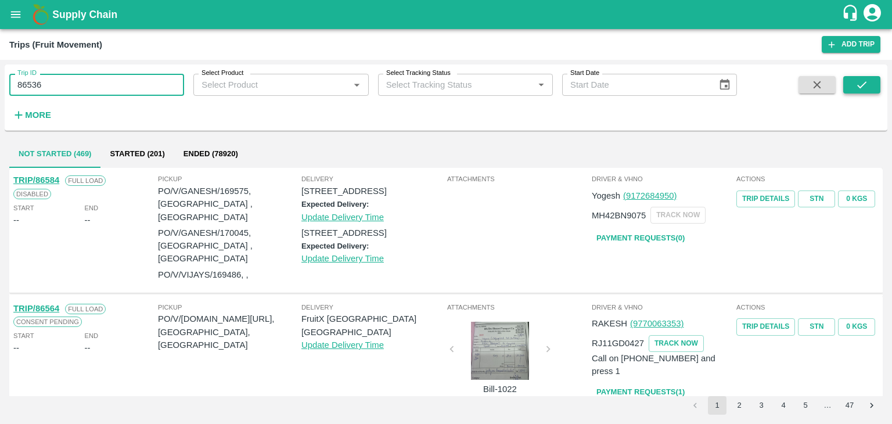
type input "86536"
click at [860, 79] on icon "submit" at bounding box center [862, 84] width 13 height 13
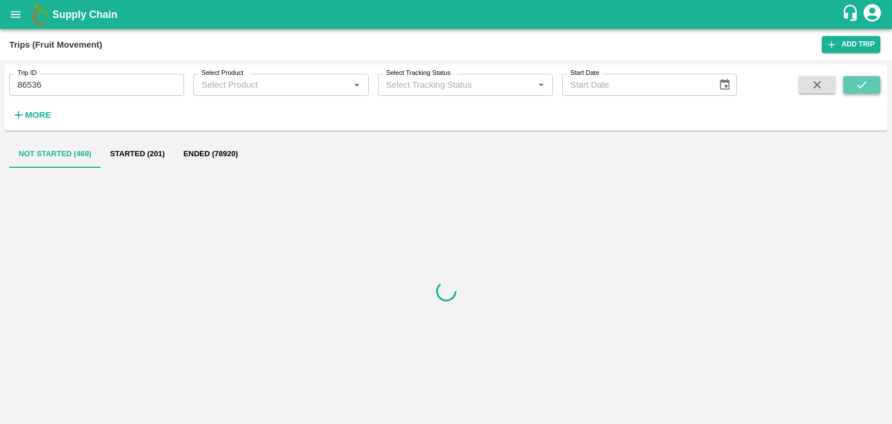
click at [860, 79] on icon "submit" at bounding box center [862, 84] width 13 height 13
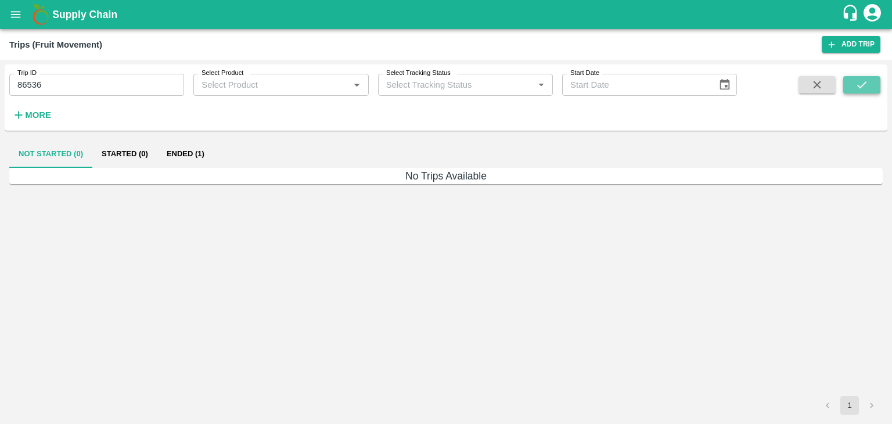
click at [860, 79] on icon "submit" at bounding box center [862, 84] width 13 height 13
click at [191, 155] on button "Ended (1)" at bounding box center [185, 154] width 56 height 28
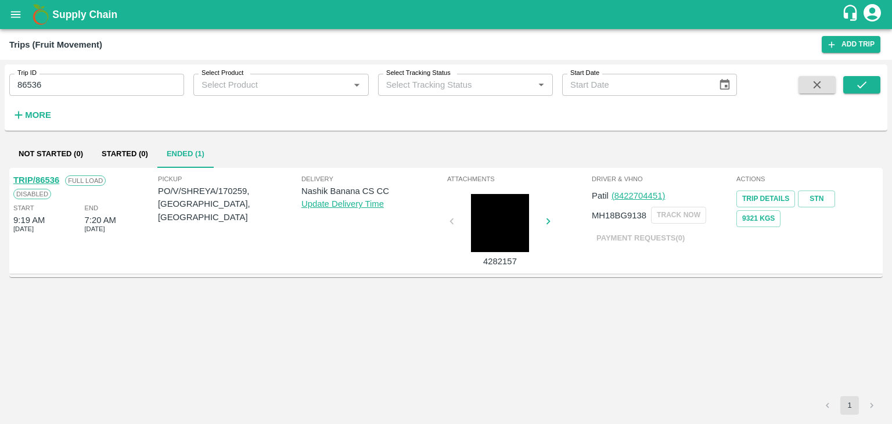
click at [44, 177] on link "TRIP/86536" at bounding box center [36, 179] width 46 height 9
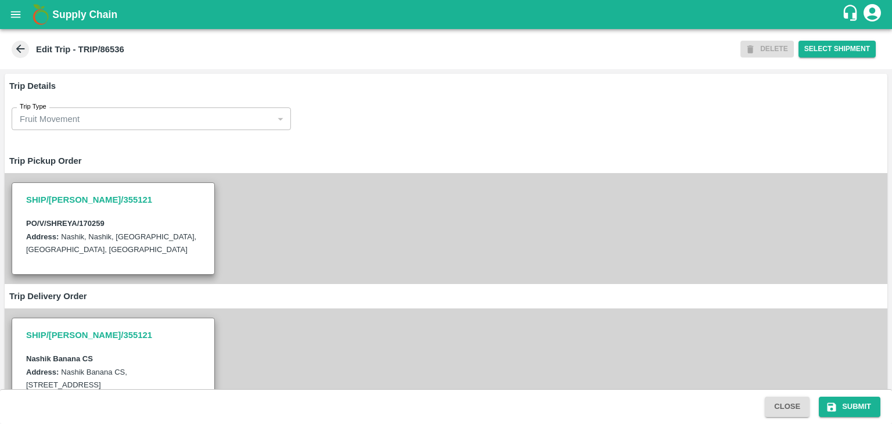
scroll to position [425, 0]
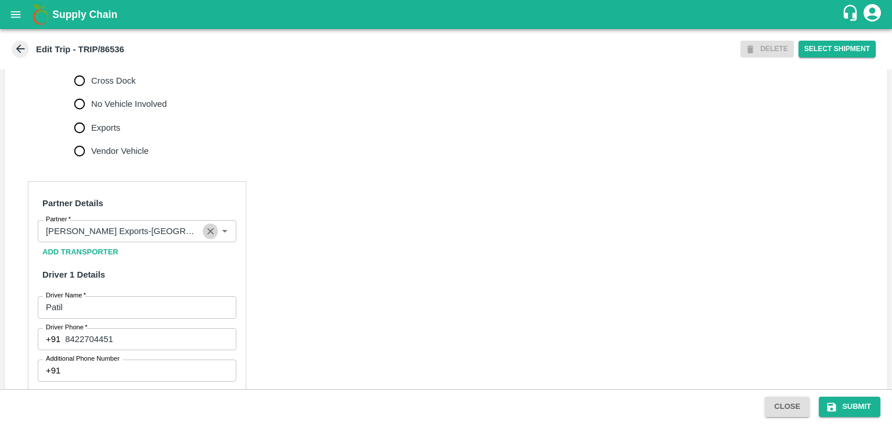
click at [205, 237] on icon "Clear" at bounding box center [210, 231] width 11 height 11
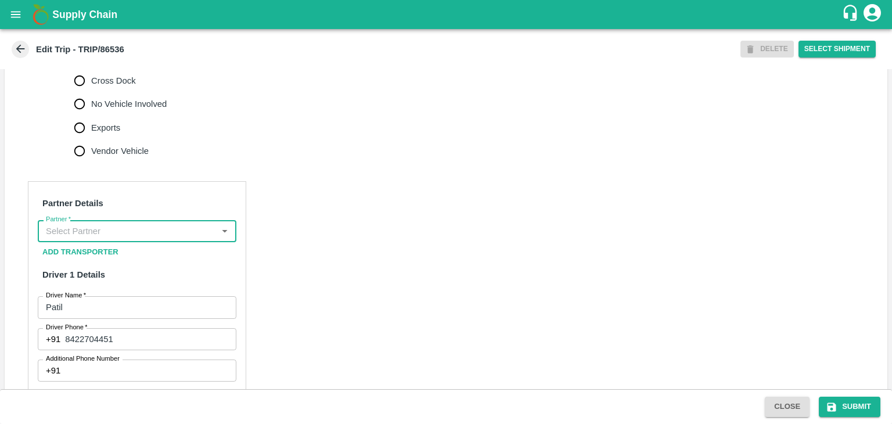
scroll to position [0, 0]
click at [153, 239] on input "Partner   *" at bounding box center [127, 231] width 172 height 15
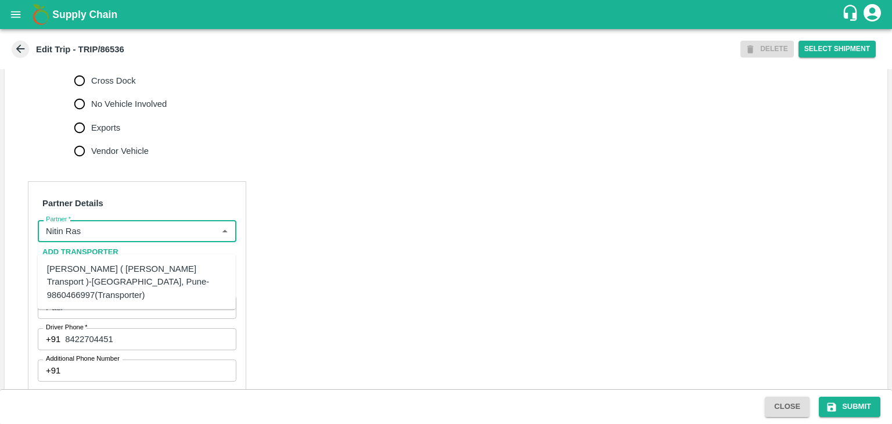
click at [165, 280] on div "[PERSON_NAME] ( [PERSON_NAME] Transport )-[GEOGRAPHIC_DATA], Pune-9860466997(Tr…" at bounding box center [136, 282] width 179 height 39
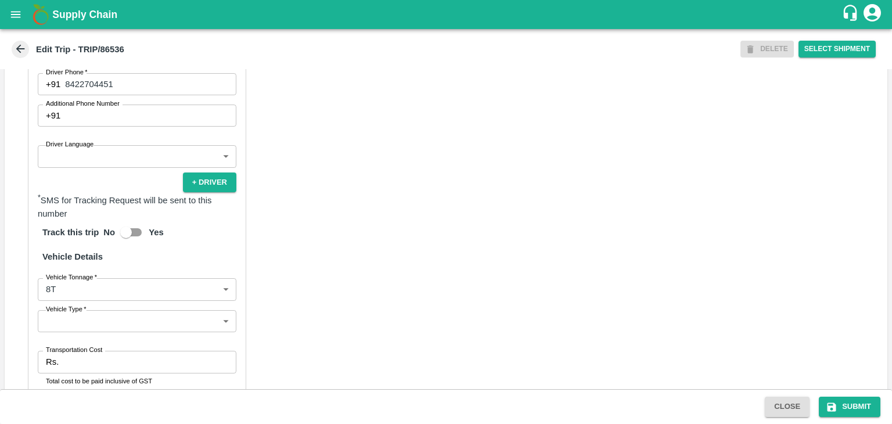
scroll to position [681, 0]
type input "[PERSON_NAME] ( [PERSON_NAME] Transport )-[GEOGRAPHIC_DATA], Pune-9860466997(Tr…"
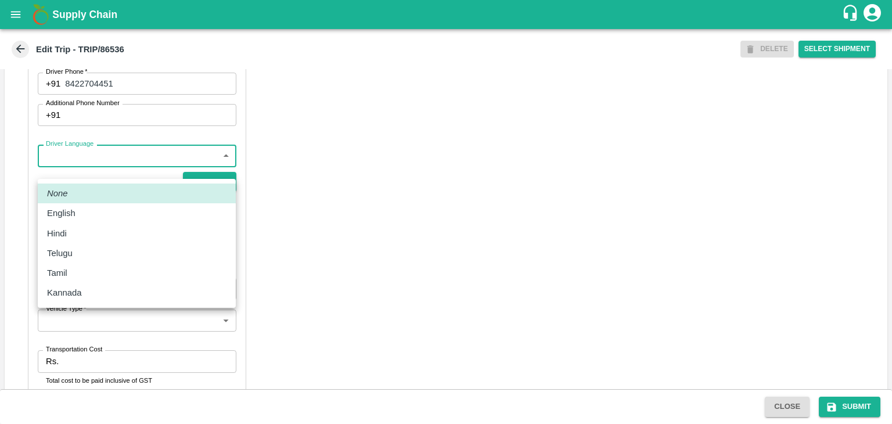
click at [76, 175] on body "Supply Chain Edit Trip - TRIP/86536 DELETE Select Shipment Trip Details Trip Ty…" at bounding box center [446, 212] width 892 height 424
click at [77, 225] on li "Hindi" at bounding box center [137, 234] width 198 height 20
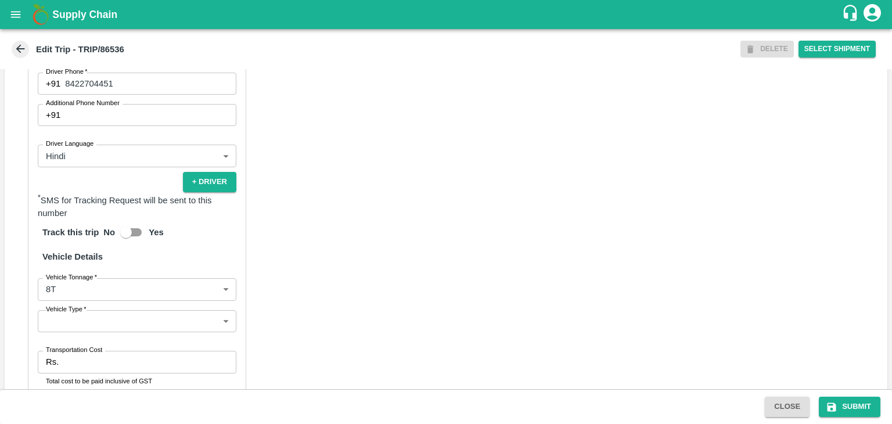
type input "hi"
click at [77, 215] on li "Hindi" at bounding box center [137, 209] width 149 height 11
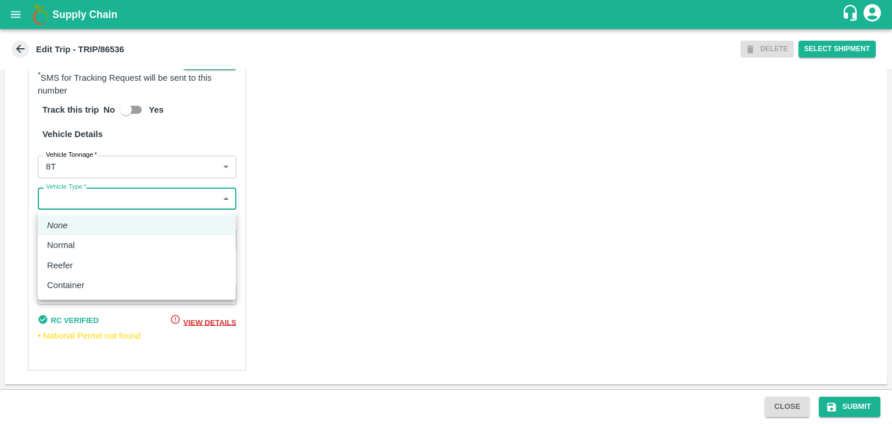
drag, startPoint x: 49, startPoint y: 200, endPoint x: 86, endPoint y: 249, distance: 60.5
click at [86, 249] on body "Supply Chain Edit Trip - TRIP/86536 DELETE Select Shipment Trip Details Trip Ty…" at bounding box center [446, 212] width 892 height 424
click at [86, 249] on div "Normal" at bounding box center [136, 245] width 179 height 13
type input "Normal"
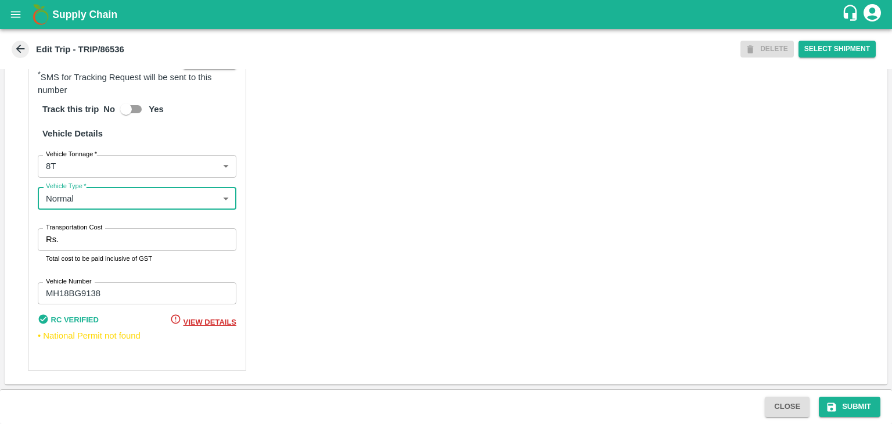
click at [98, 249] on input "Transportation Cost" at bounding box center [149, 239] width 173 height 22
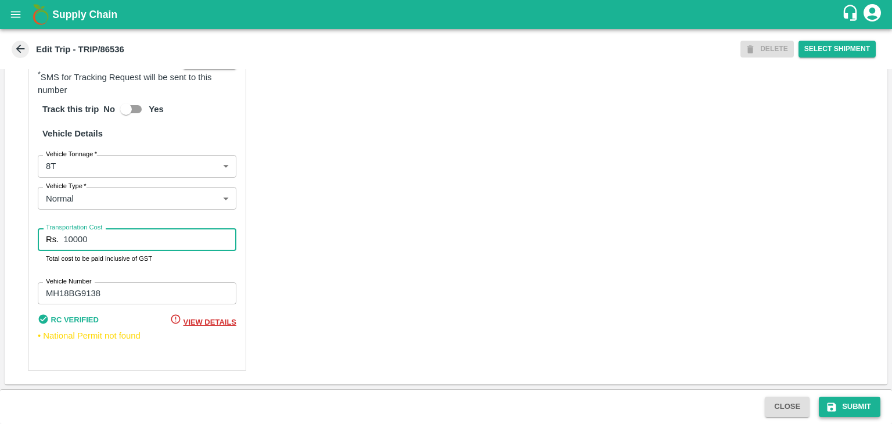
type input "10000"
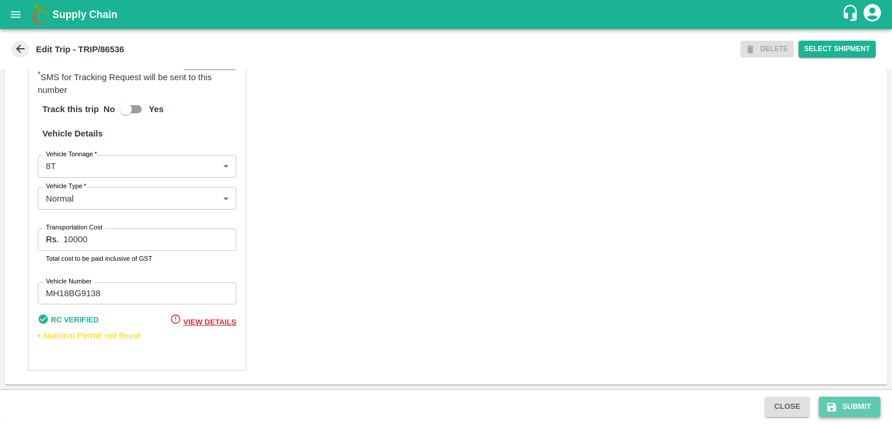
click at [874, 407] on button "Submit" at bounding box center [850, 407] width 62 height 20
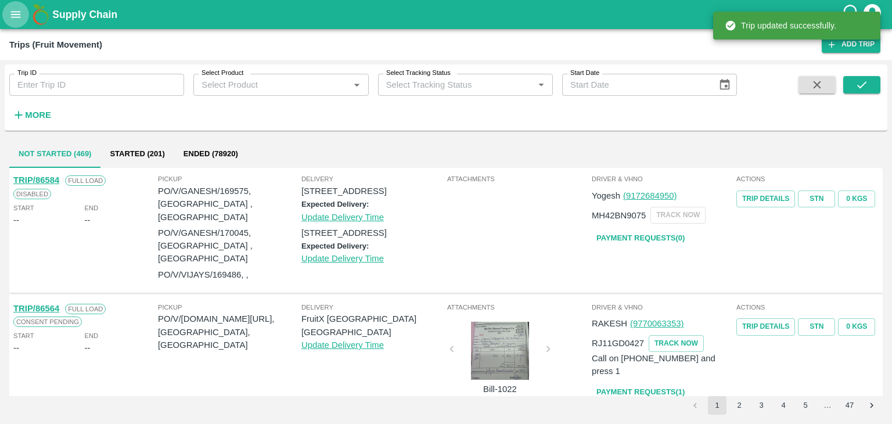
click at [7, 17] on button "open drawer" at bounding box center [15, 14] width 27 height 27
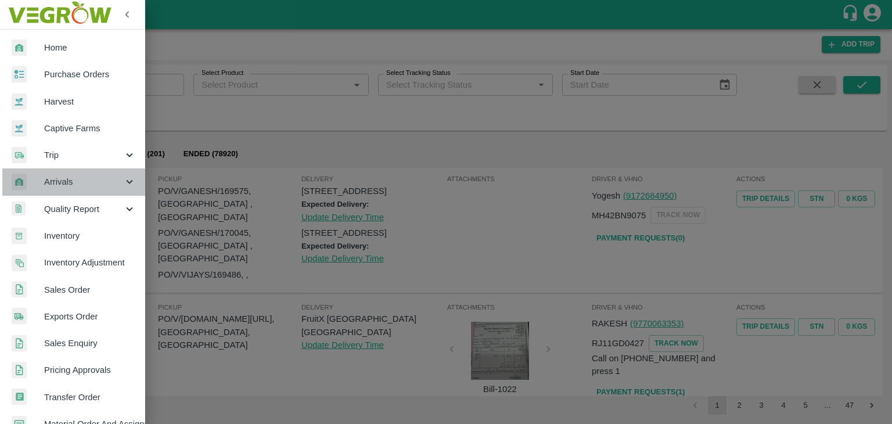
click at [74, 182] on span "Arrivals" at bounding box center [83, 181] width 79 height 13
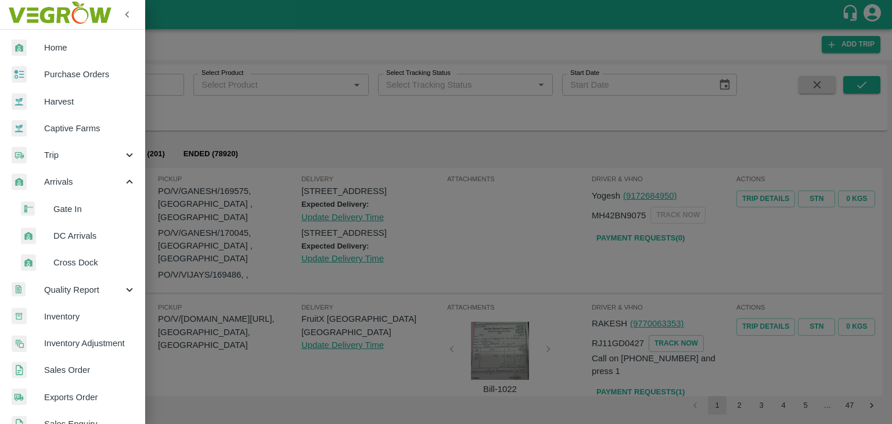
click at [99, 239] on span "DC Arrivals" at bounding box center [94, 235] width 82 height 13
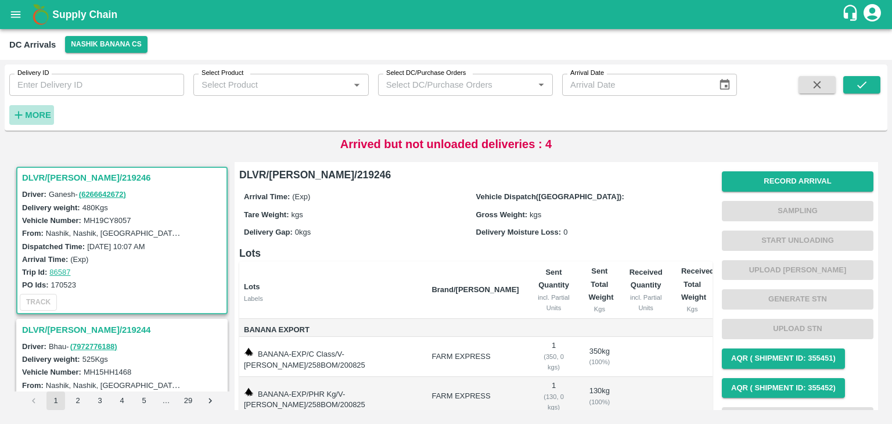
click at [49, 107] on h6 "More" at bounding box center [38, 114] width 26 height 15
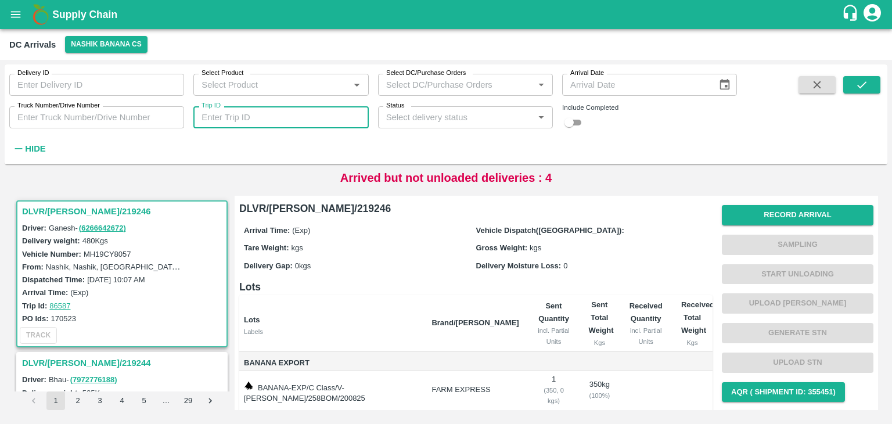
click at [281, 112] on input "Trip ID" at bounding box center [280, 117] width 175 height 22
type input "86530"
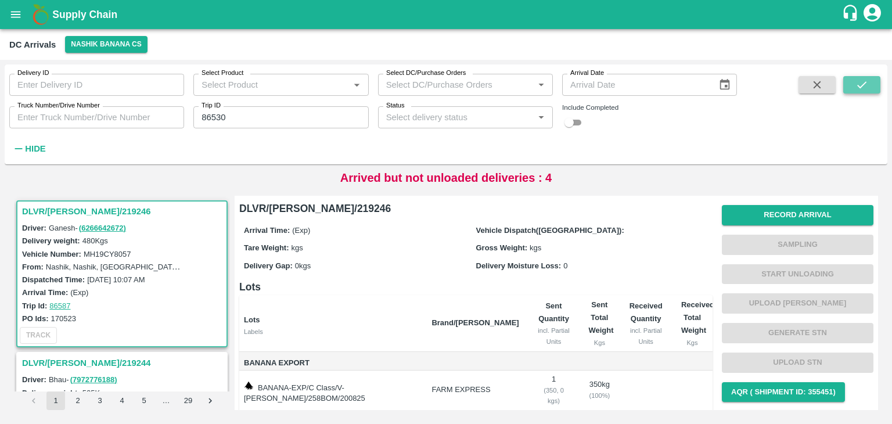
click at [853, 89] on button "submit" at bounding box center [861, 84] width 37 height 17
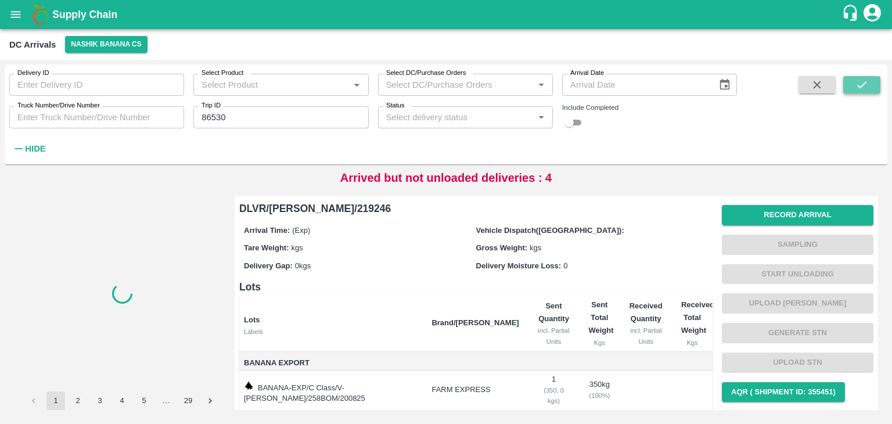
click at [853, 89] on button "submit" at bounding box center [861, 84] width 37 height 17
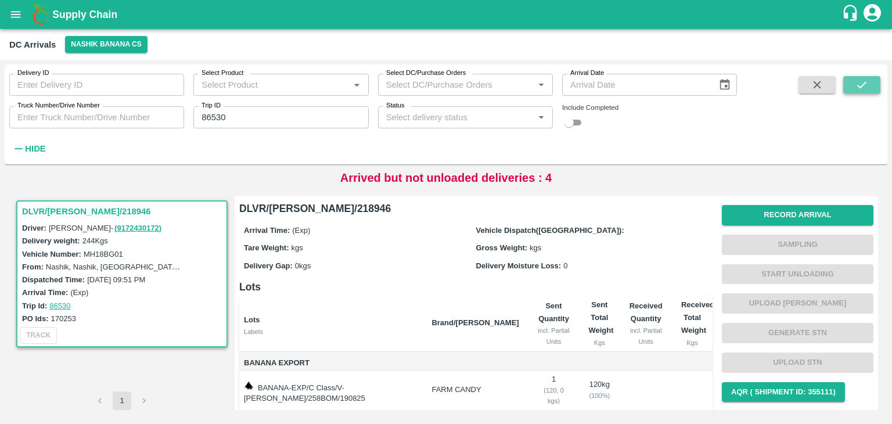
click at [865, 82] on icon "submit" at bounding box center [861, 84] width 9 height 7
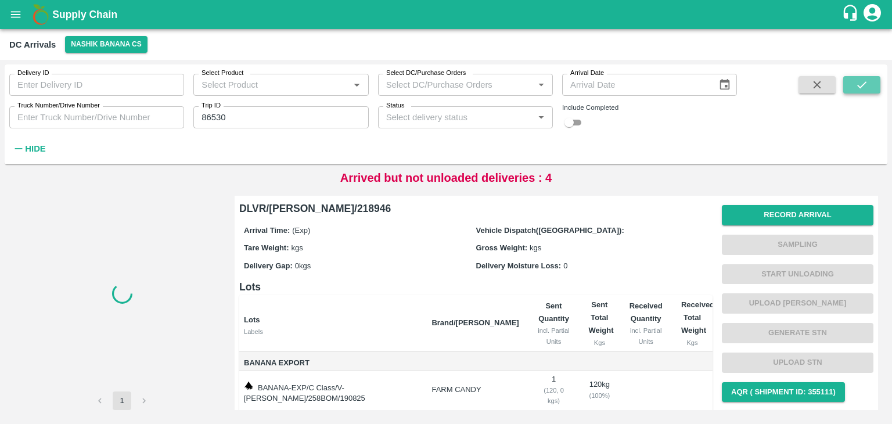
click at [865, 82] on icon "submit" at bounding box center [861, 84] width 9 height 7
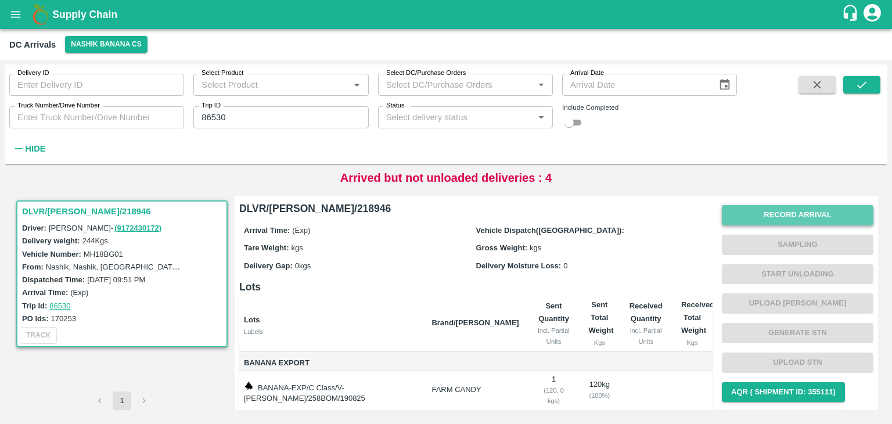
click at [785, 212] on button "Record Arrival" at bounding box center [798, 215] width 152 height 20
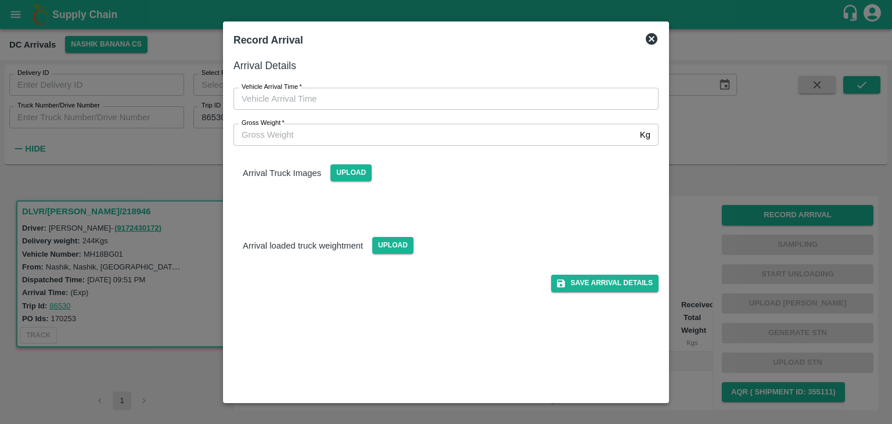
type input "DD/MM/YYYY hh:mm aa"
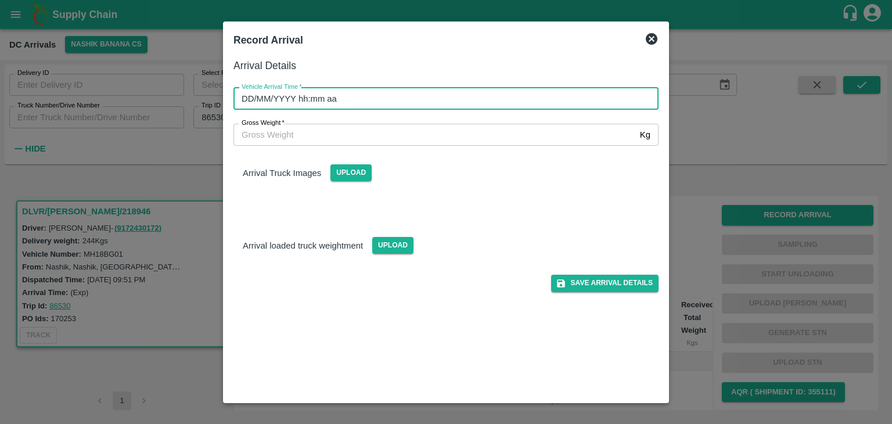
click at [505, 96] on input "DD/MM/YYYY hh:mm aa" at bounding box center [441, 99] width 417 height 22
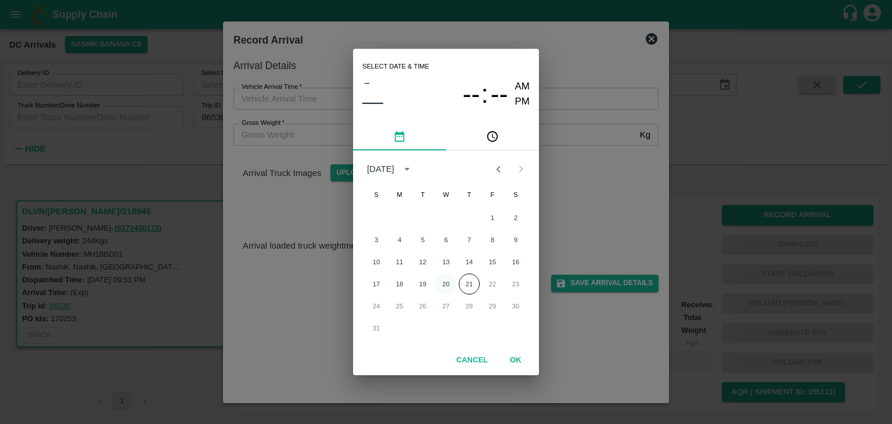
click at [444, 282] on button "20" at bounding box center [446, 284] width 21 height 21
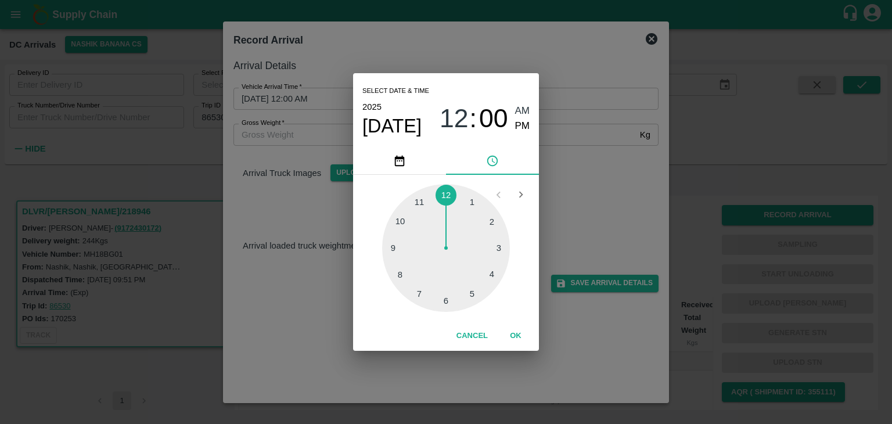
click at [402, 251] on div at bounding box center [446, 248] width 128 height 128
type input "20/08/2025 09:44 AM"
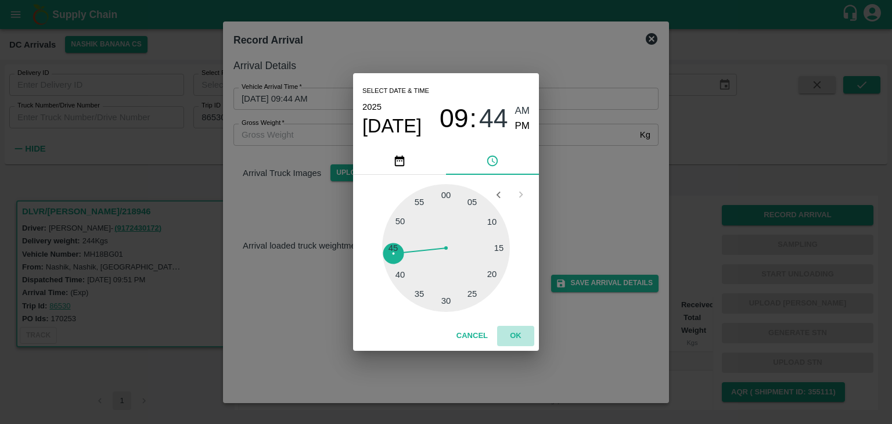
click at [529, 336] on button "OK" at bounding box center [515, 336] width 37 height 20
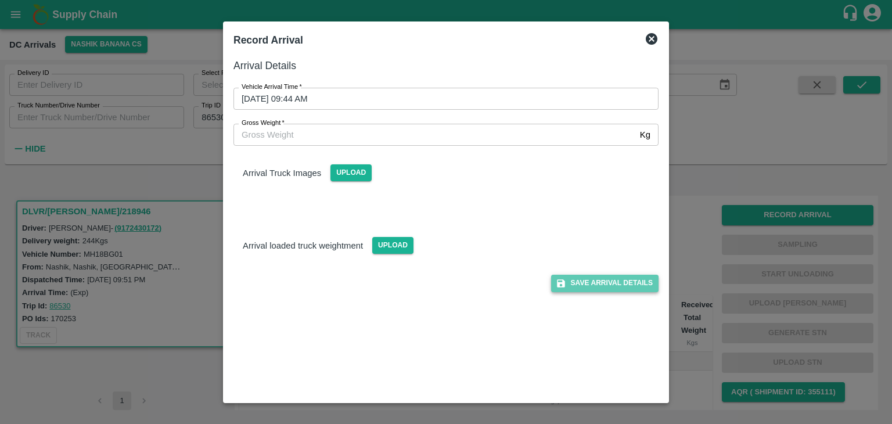
click at [587, 279] on button "Save Arrival Details" at bounding box center [604, 283] width 107 height 17
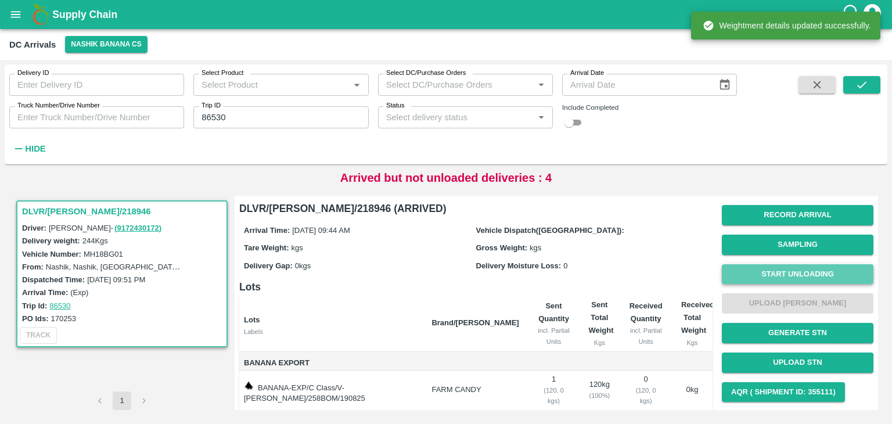
click at [769, 266] on button "Start Unloading" at bounding box center [798, 274] width 152 height 20
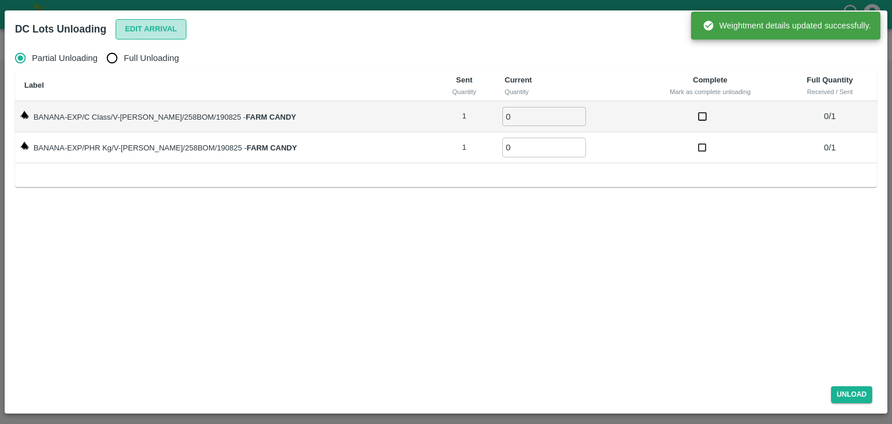
click at [165, 28] on button "Edit Arrival" at bounding box center [151, 29] width 71 height 20
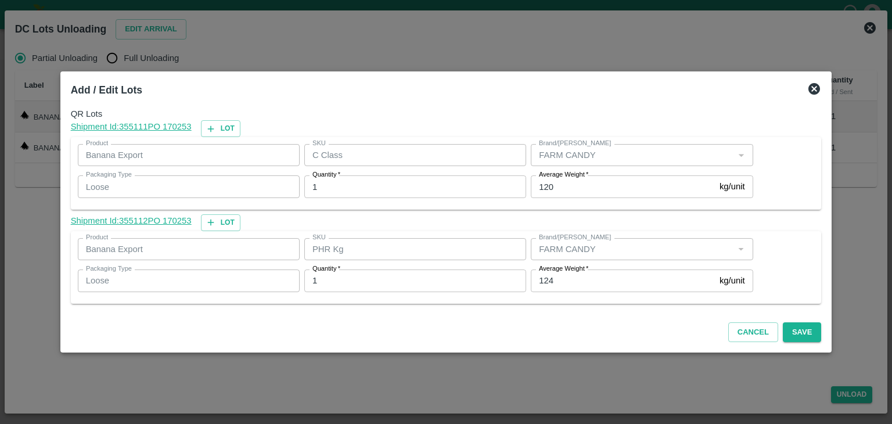
click at [578, 186] on input "120" at bounding box center [623, 186] width 184 height 22
type input "1"
type input "50"
click at [578, 281] on input "124" at bounding box center [623, 280] width 184 height 22
type input "1"
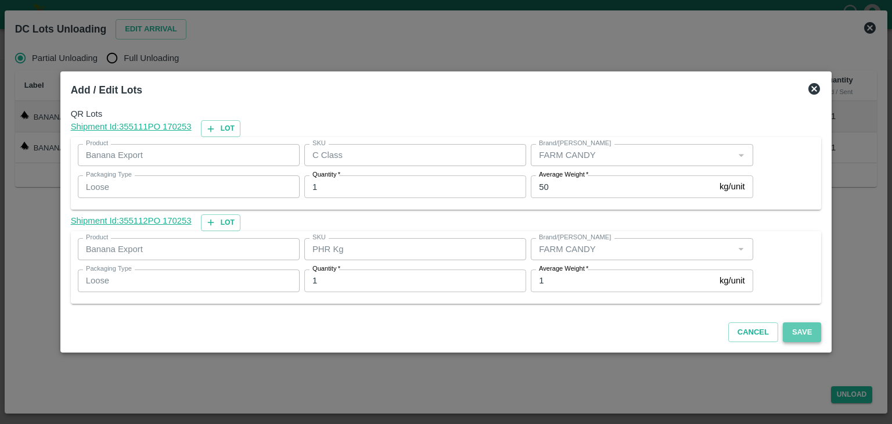
click at [802, 329] on button "Save" at bounding box center [802, 332] width 38 height 20
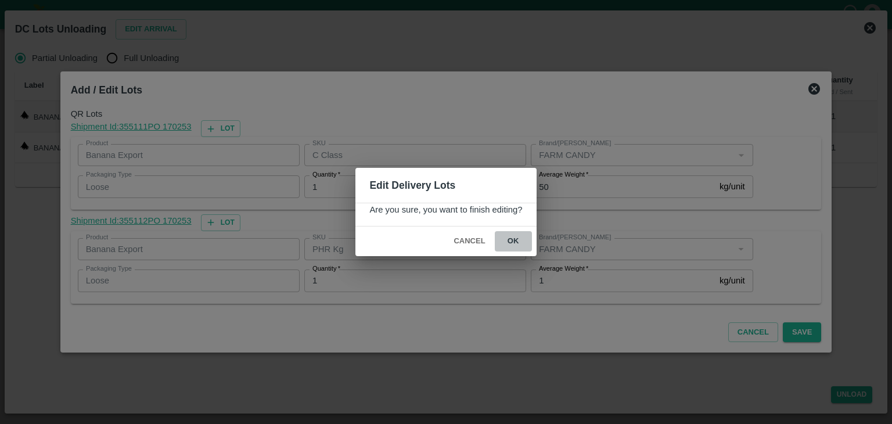
click at [523, 240] on button "ok" at bounding box center [513, 241] width 37 height 20
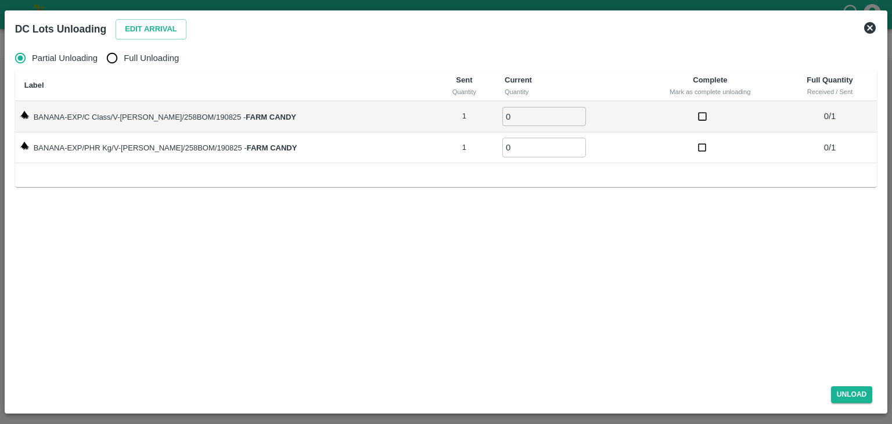
click at [138, 56] on span "Full Unloading" at bounding box center [151, 58] width 55 height 13
click at [124, 56] on input "Full Unloading" at bounding box center [111, 57] width 23 height 23
radio input "true"
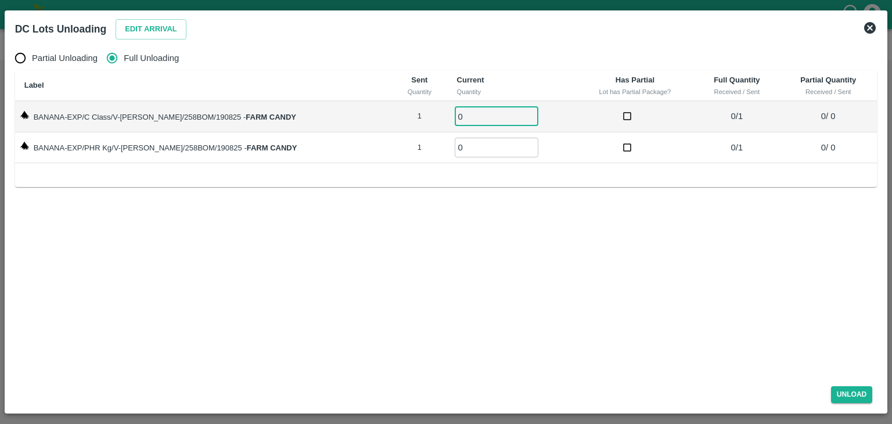
click at [457, 110] on input "0" at bounding box center [497, 116] width 84 height 19
type input "01"
click at [472, 157] on td "0 ​" at bounding box center [512, 147] width 128 height 31
click at [475, 149] on input "0" at bounding box center [497, 147] width 84 height 19
type input "01"
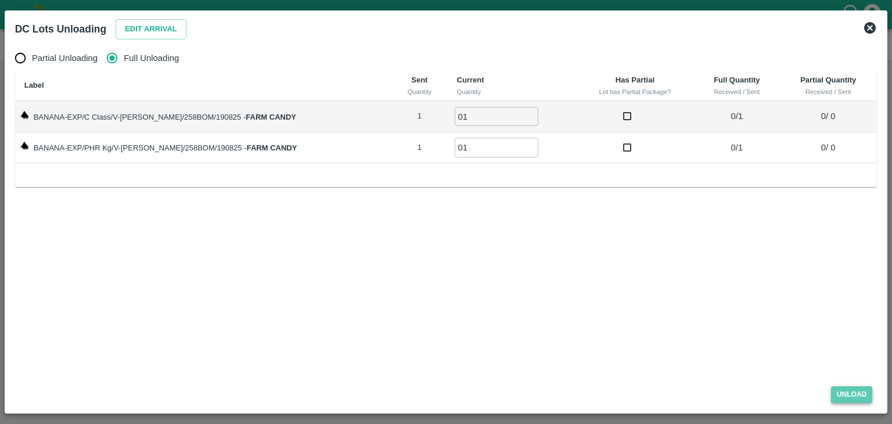
click at [869, 396] on button "Unload" at bounding box center [852, 394] width 42 height 17
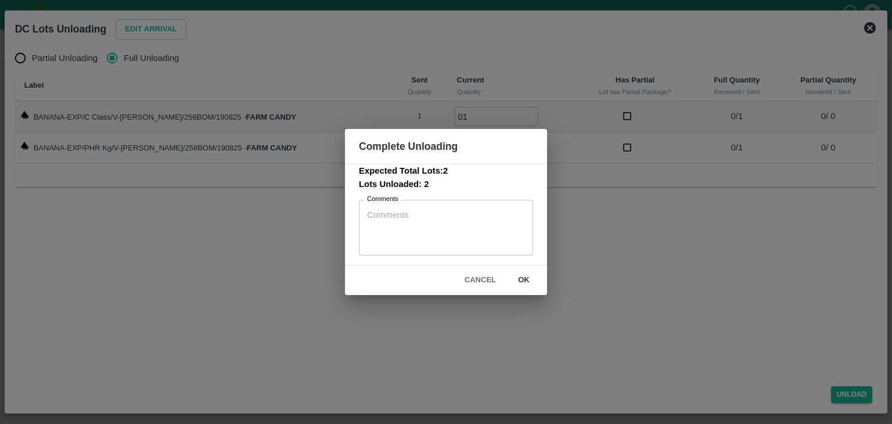
click at [533, 280] on button "ok" at bounding box center [523, 280] width 37 height 20
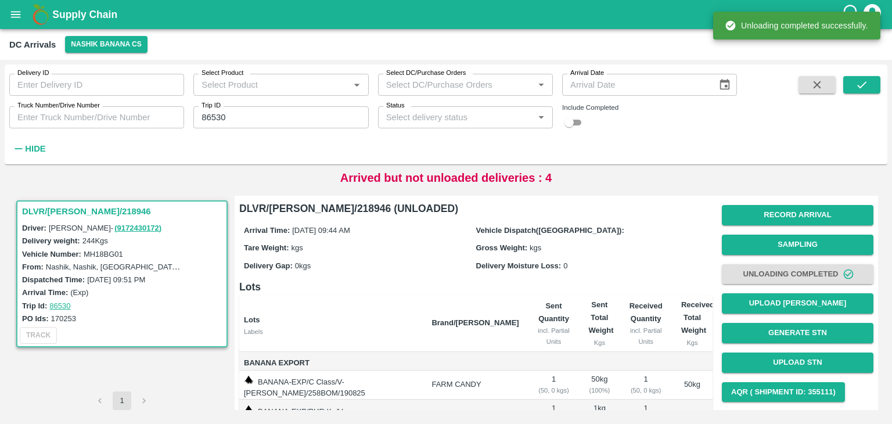
scroll to position [60, 0]
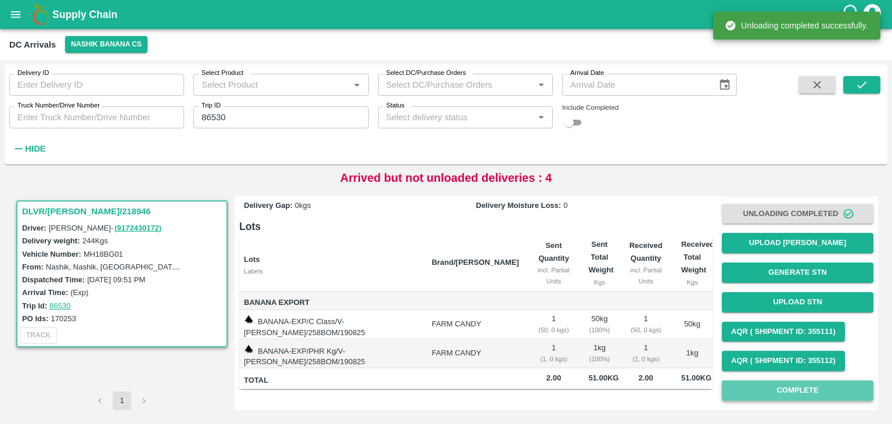
click at [814, 393] on button "Complete" at bounding box center [798, 390] width 152 height 20
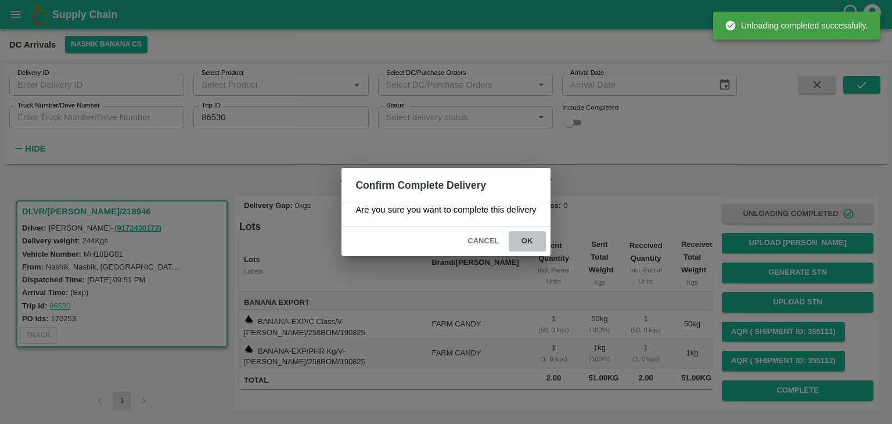
click at [518, 235] on button "ok" at bounding box center [527, 241] width 37 height 20
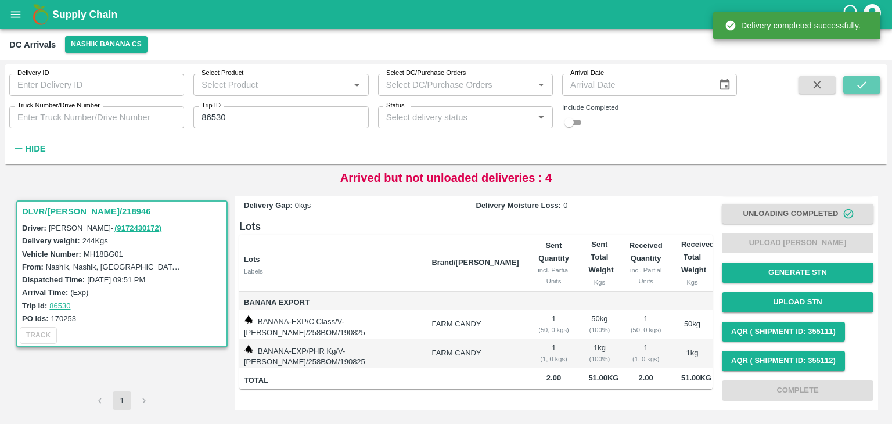
click at [864, 89] on icon "submit" at bounding box center [862, 84] width 13 height 13
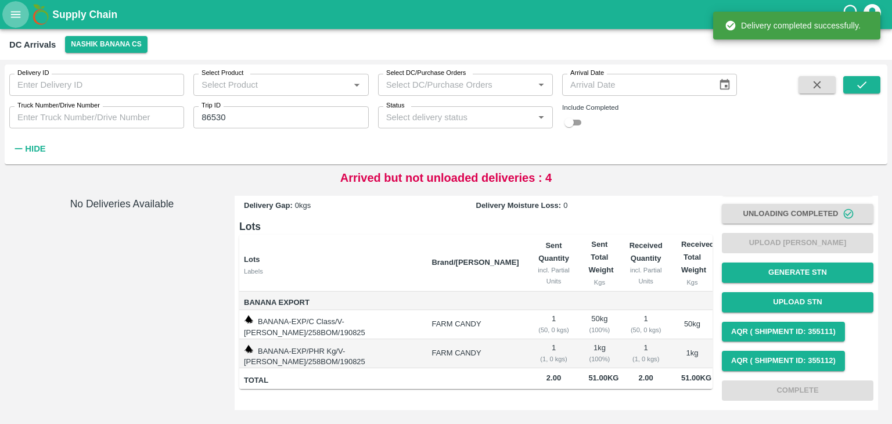
click at [6, 16] on button "open drawer" at bounding box center [15, 14] width 27 height 27
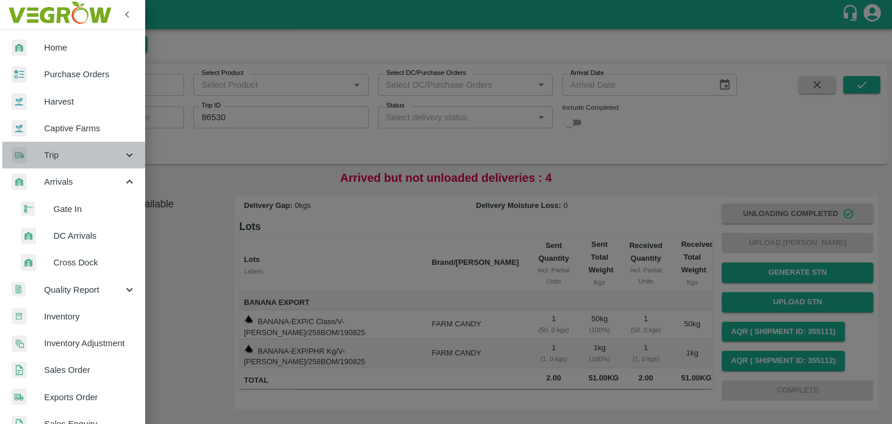
click at [96, 161] on span "Trip" at bounding box center [83, 155] width 79 height 13
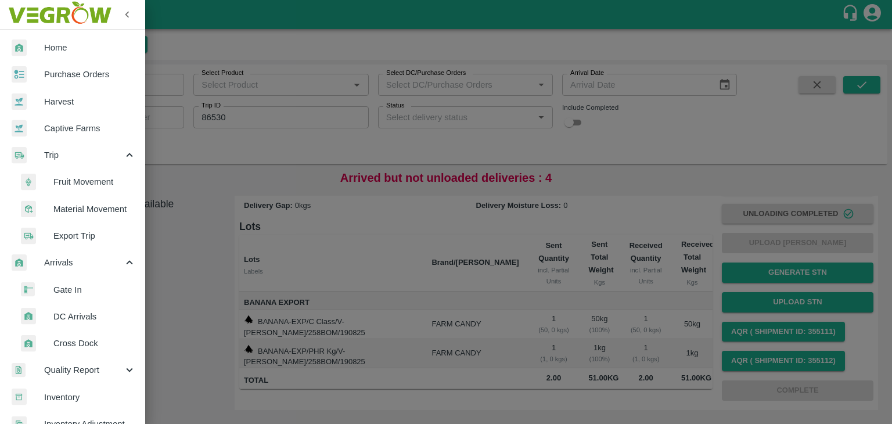
click at [85, 181] on span "Fruit Movement" at bounding box center [94, 181] width 82 height 13
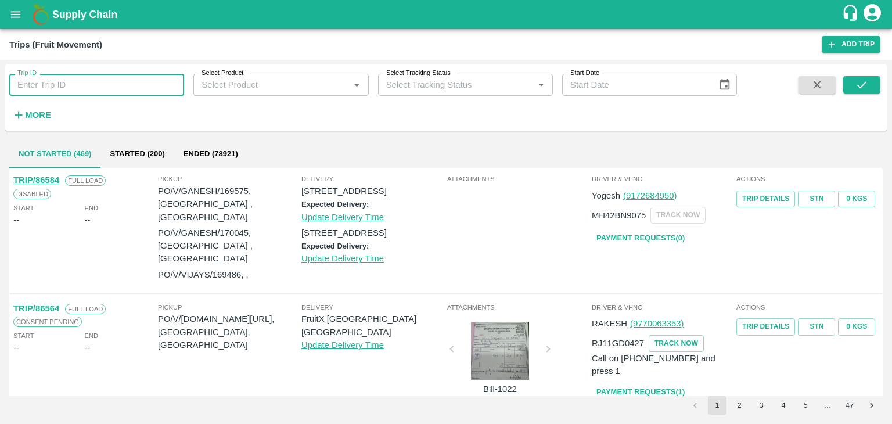
click at [73, 76] on input "Trip ID" at bounding box center [96, 85] width 175 height 22
type input "86530"
click at [864, 85] on icon "submit" at bounding box center [862, 84] width 13 height 13
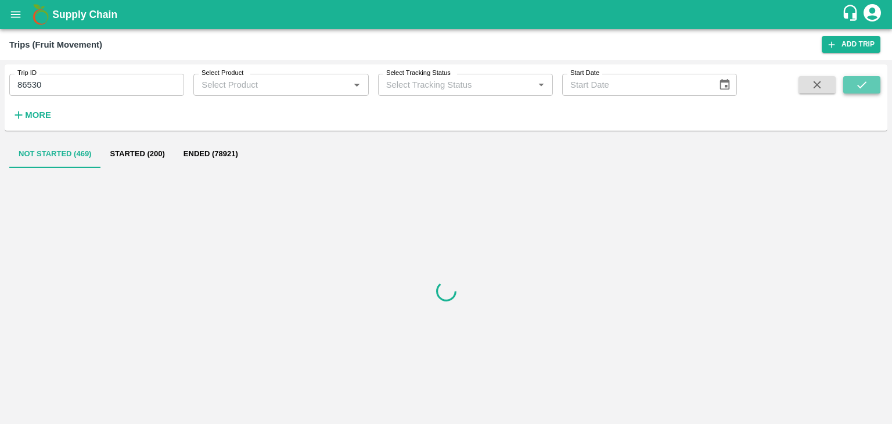
click at [864, 85] on icon "submit" at bounding box center [862, 84] width 13 height 13
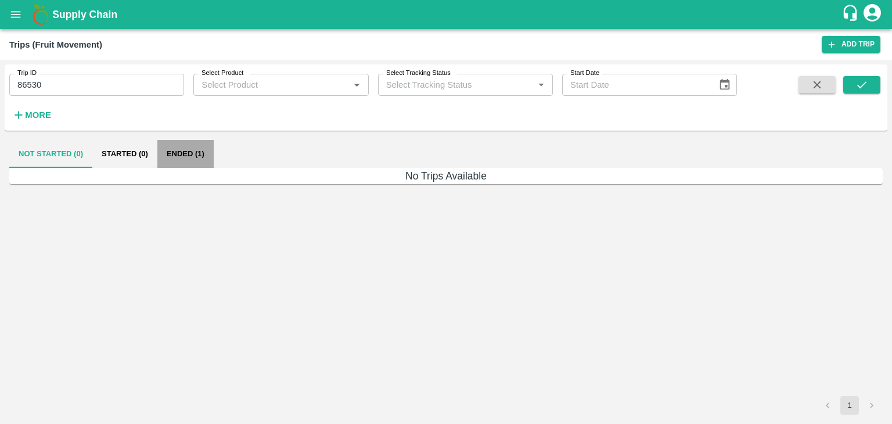
click at [186, 154] on button "Ended (1)" at bounding box center [185, 154] width 56 height 28
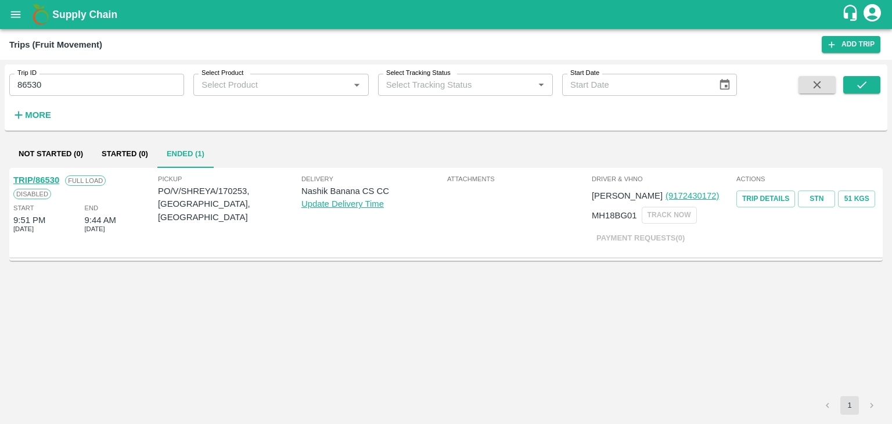
click at [44, 177] on link "TRIP/86530" at bounding box center [36, 179] width 46 height 9
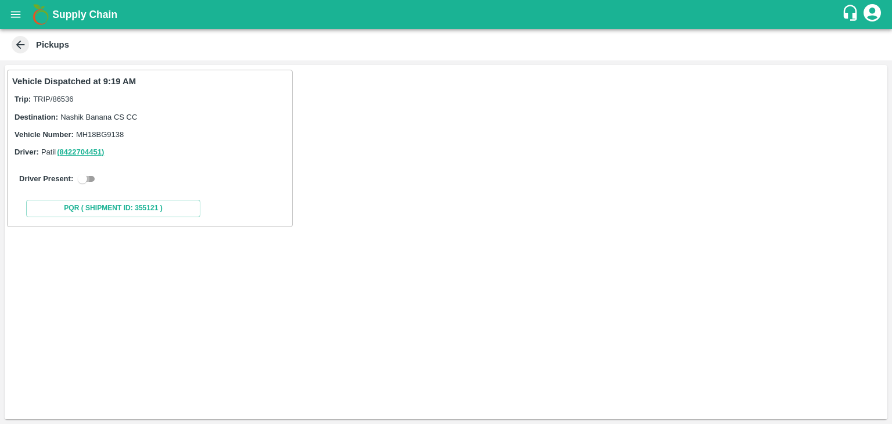
click at [84, 181] on input "checkbox" at bounding box center [83, 179] width 42 height 14
checkbox input "true"
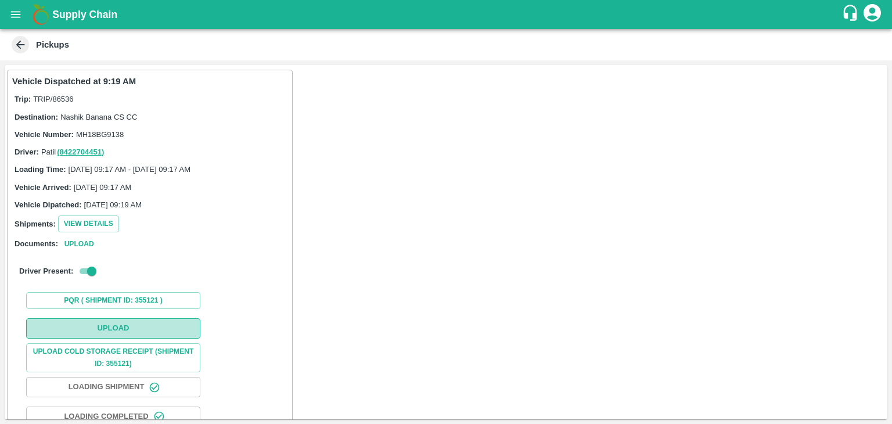
click at [157, 324] on button "Upload" at bounding box center [113, 328] width 174 height 20
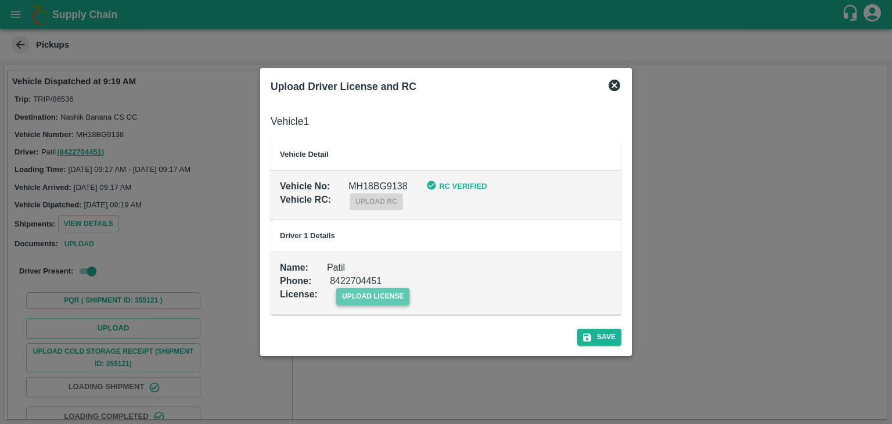
click at [383, 300] on span "upload license" at bounding box center [373, 296] width 74 height 17
click at [0, 0] on input "upload license" at bounding box center [0, 0] width 0 height 0
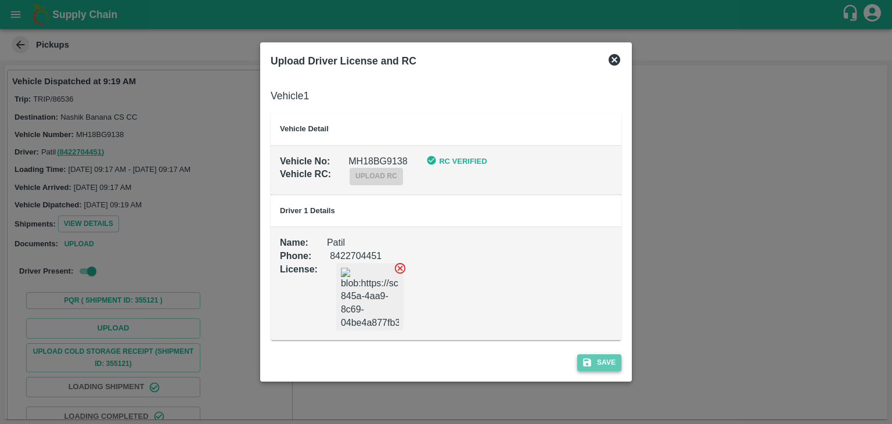
click at [618, 365] on button "Save" at bounding box center [599, 362] width 44 height 17
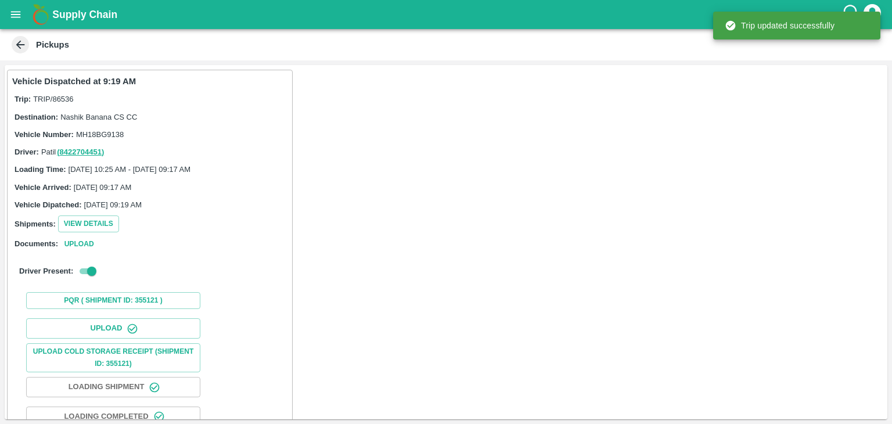
scroll to position [121, 0]
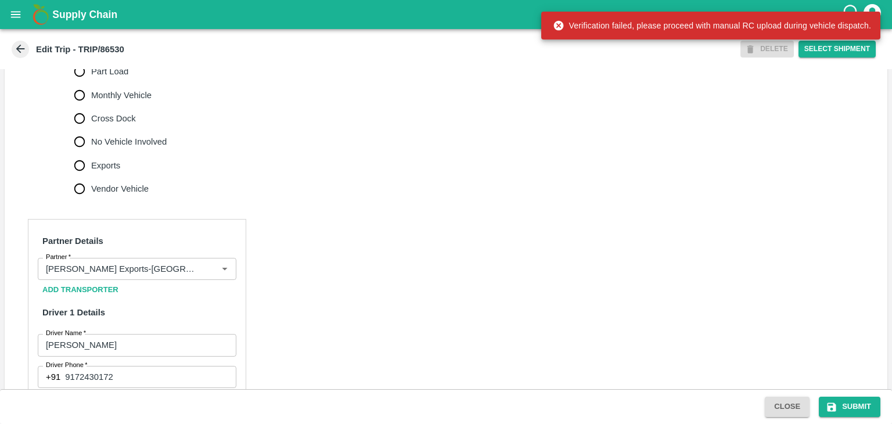
click at [118, 148] on span "No Vehicle Involved" at bounding box center [129, 141] width 76 height 13
click at [91, 153] on input "No Vehicle Involved" at bounding box center [79, 141] width 23 height 23
radio input "true"
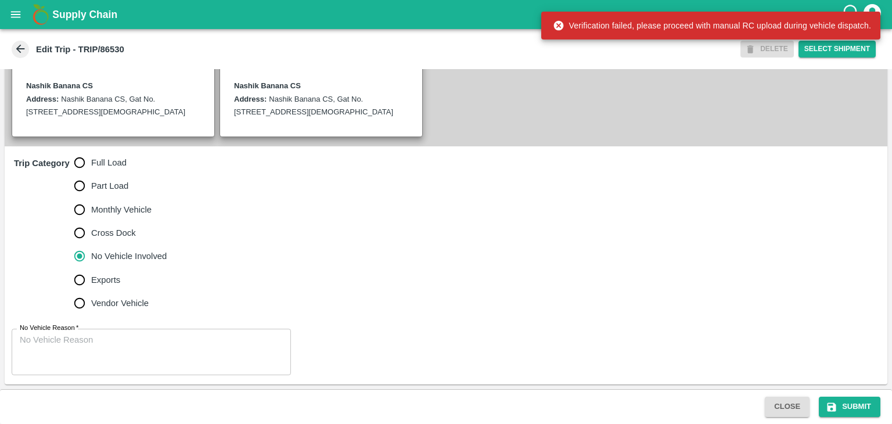
scroll to position [285, 0]
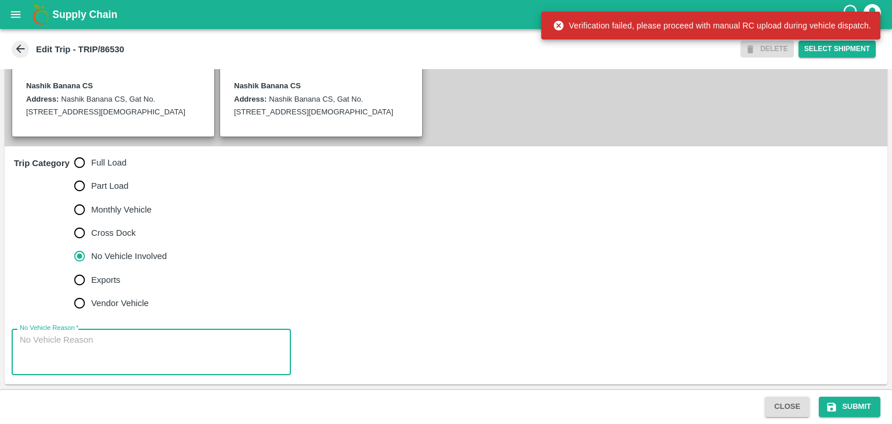
click at [150, 351] on textarea "No Vehicle Reason   *" at bounding box center [151, 352] width 263 height 37
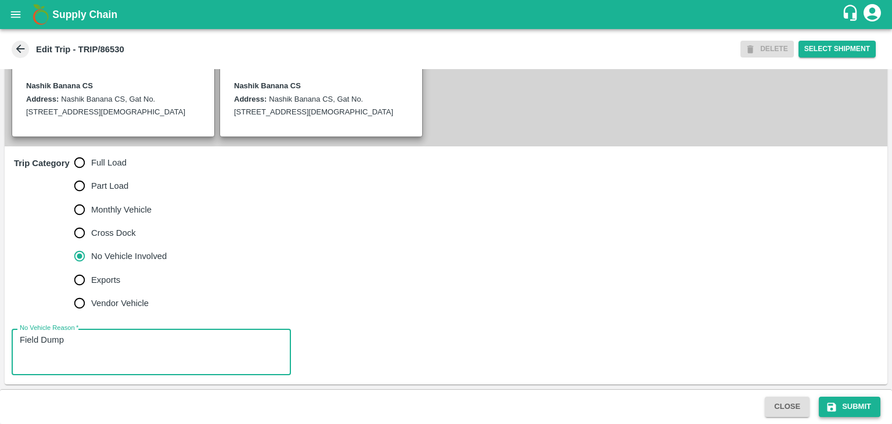
type textarea "Field Dump"
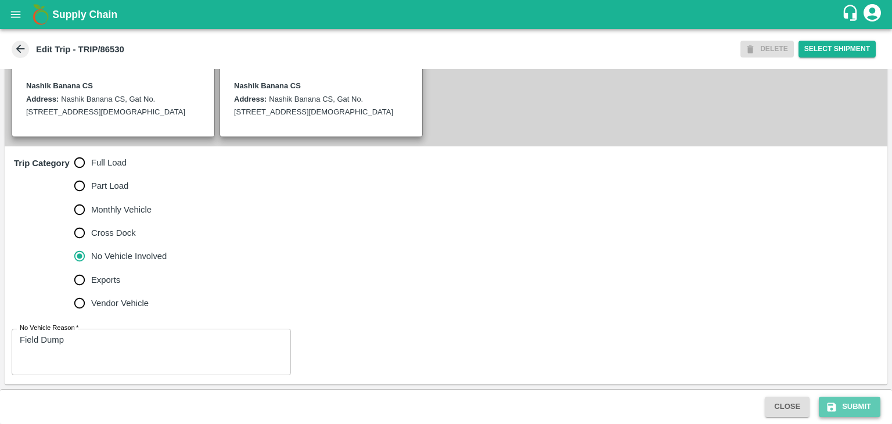
click at [867, 404] on button "Submit" at bounding box center [850, 407] width 62 height 20
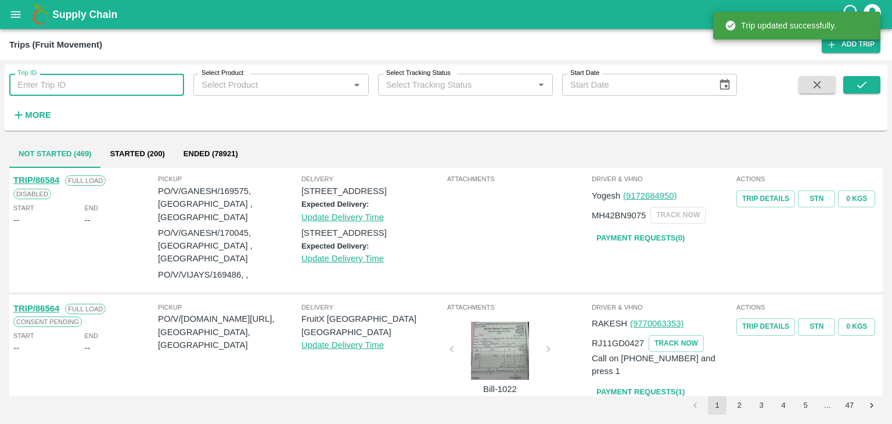
click at [128, 86] on input "Trip ID" at bounding box center [96, 85] width 175 height 22
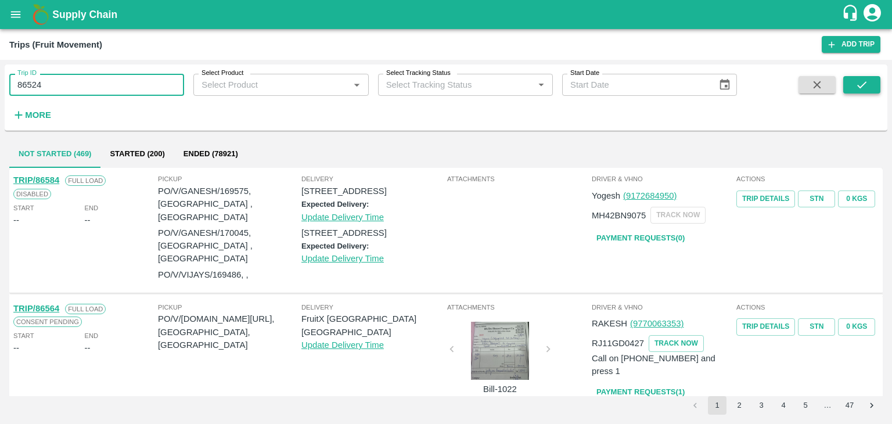
type input "86524"
click at [866, 92] on button "submit" at bounding box center [861, 84] width 37 height 17
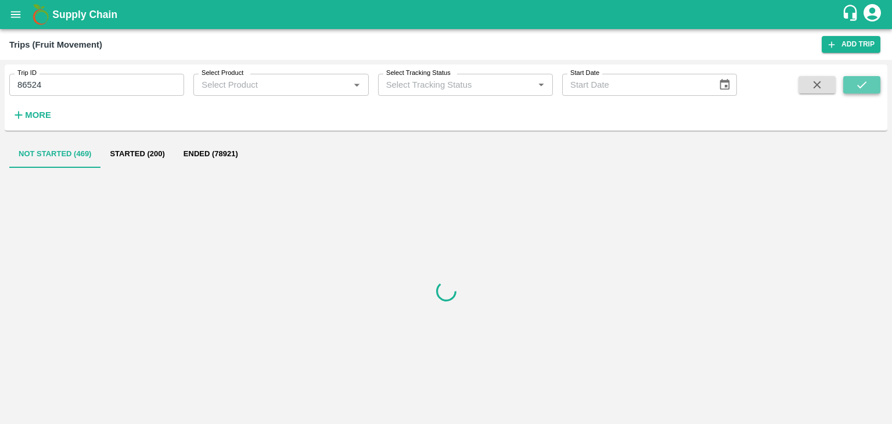
click at [866, 92] on button "submit" at bounding box center [861, 84] width 37 height 17
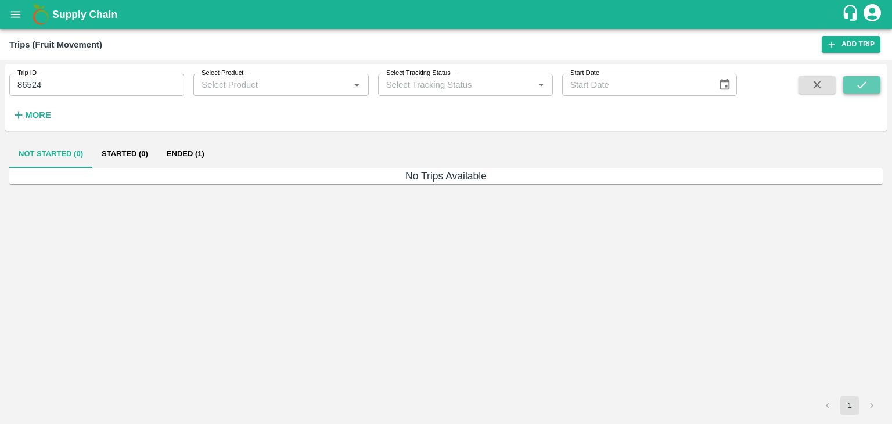
click at [866, 92] on button "submit" at bounding box center [861, 84] width 37 height 17
click at [200, 148] on button "Ended (1)" at bounding box center [185, 154] width 56 height 28
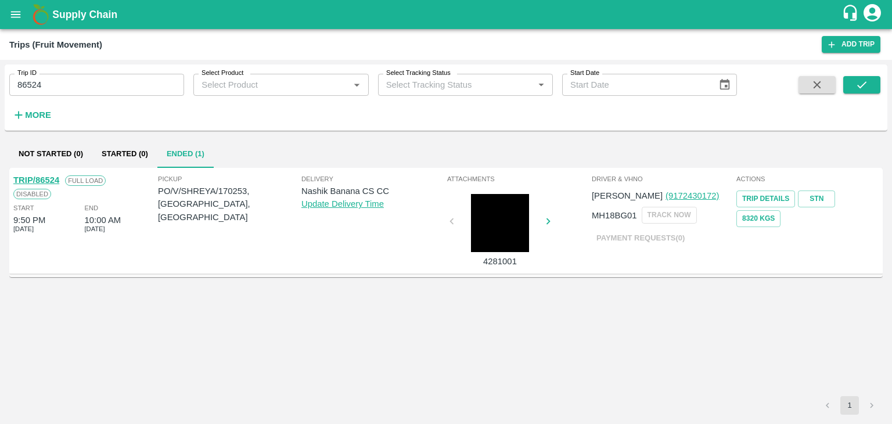
click at [37, 179] on link "TRIP/86524" at bounding box center [36, 179] width 46 height 9
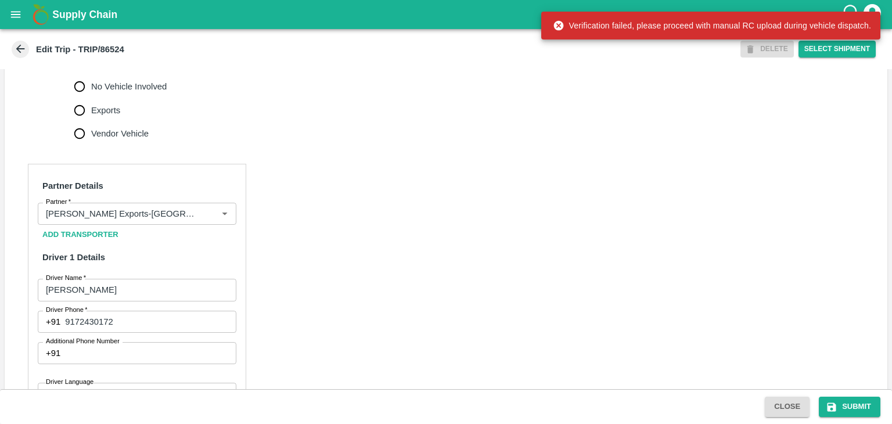
scroll to position [443, 0]
click at [208, 217] on icon "Clear" at bounding box center [210, 214] width 6 height 6
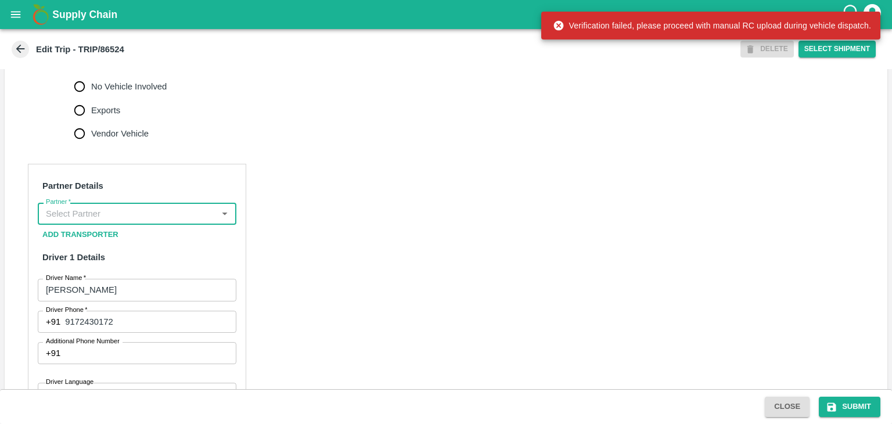
scroll to position [0, 0]
click at [183, 221] on input "Partner   *" at bounding box center [127, 213] width 172 height 15
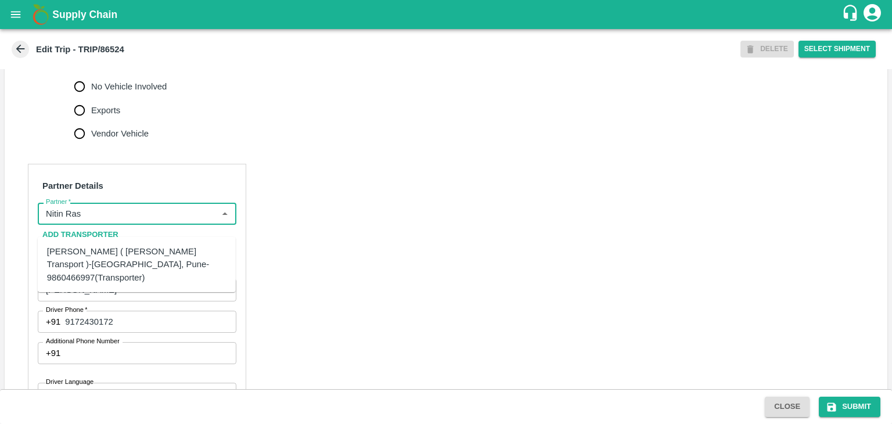
click at [142, 249] on div "[PERSON_NAME] ( [PERSON_NAME] Transport )-[GEOGRAPHIC_DATA], Pune-9860466997(Tr…" at bounding box center [136, 264] width 179 height 39
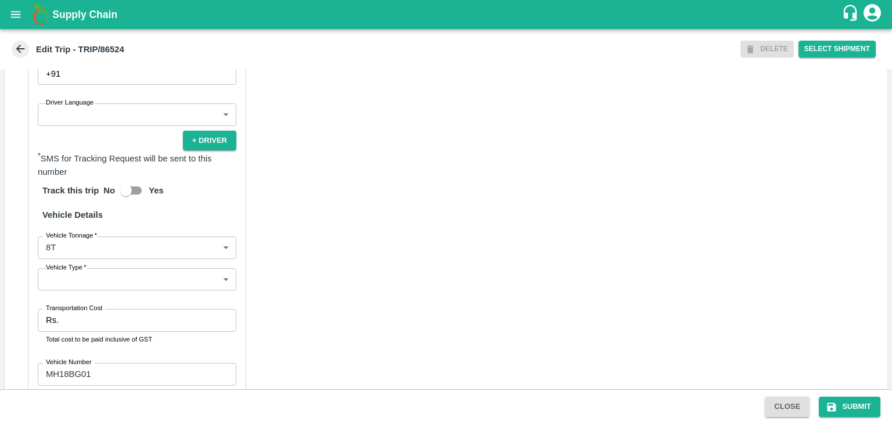
scroll to position [725, 0]
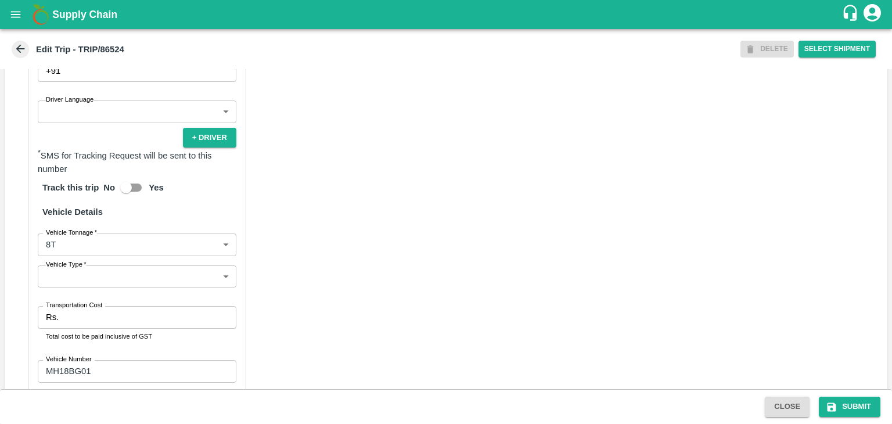
type input "[PERSON_NAME] ( [PERSON_NAME] Transport )-[GEOGRAPHIC_DATA], Pune-9860466997(Tr…"
click at [52, 126] on body "Supply Chain Edit Trip - TRIP/86524 DELETE Select Shipment Trip Details Trip Ty…" at bounding box center [446, 212] width 892 height 424
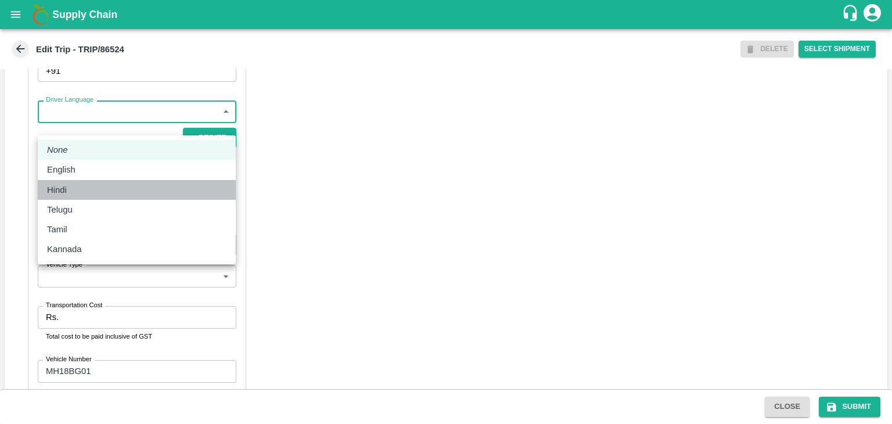
click at [81, 189] on div "Hindi" at bounding box center [136, 190] width 179 height 13
type input "hi"
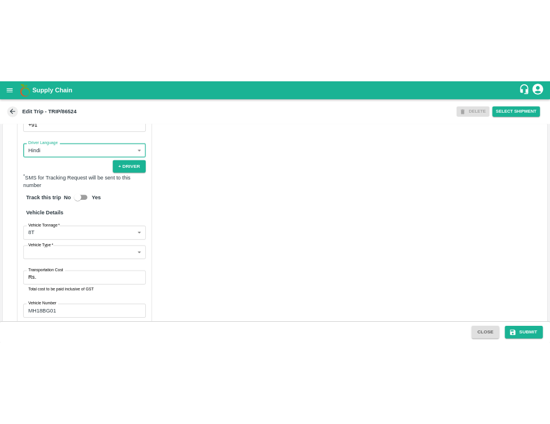
scroll to position [808, 0]
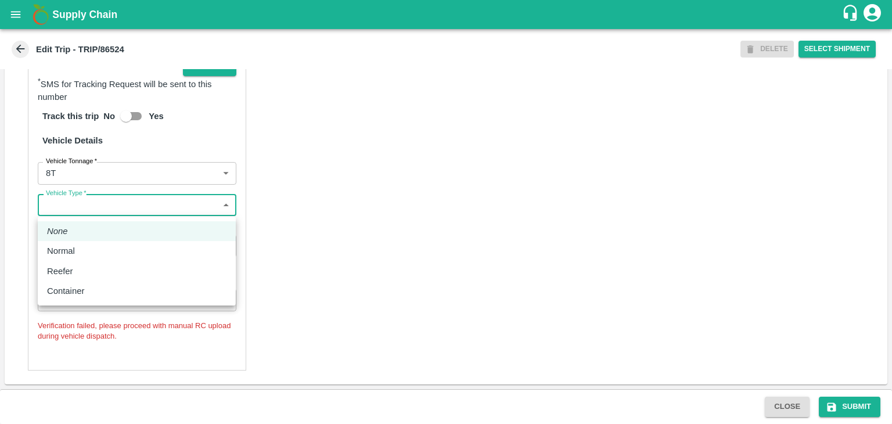
click at [85, 213] on body "Supply Chain Edit Trip - TRIP/86524 DELETE Select Shipment Trip Details Trip Ty…" at bounding box center [446, 212] width 892 height 424
click at [81, 249] on div "Normal" at bounding box center [136, 251] width 179 height 13
type input "Normal"
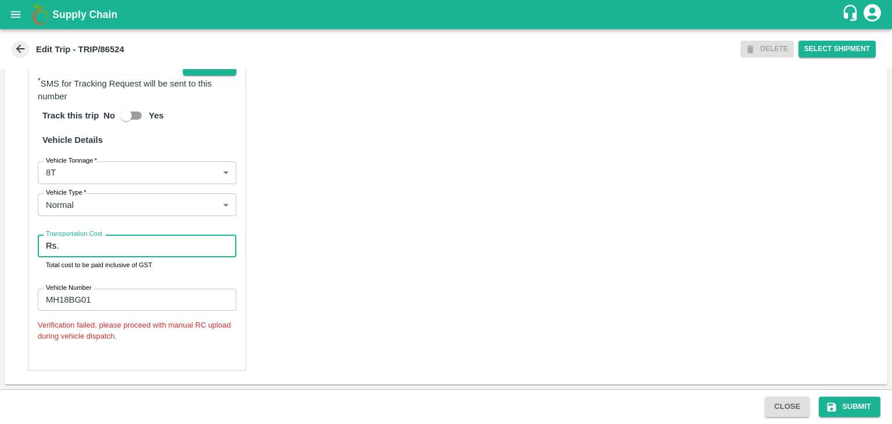
click at [90, 248] on input "Transportation Cost" at bounding box center [149, 246] width 173 height 22
type input "10000"
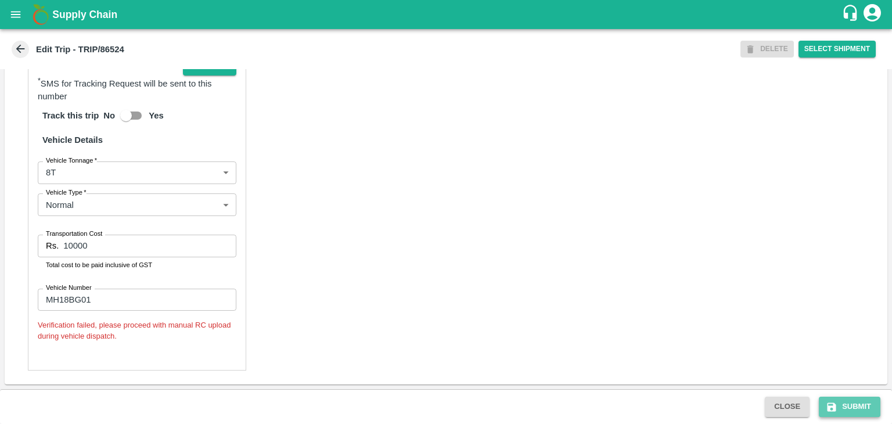
click at [856, 406] on button "Submit" at bounding box center [850, 407] width 62 height 20
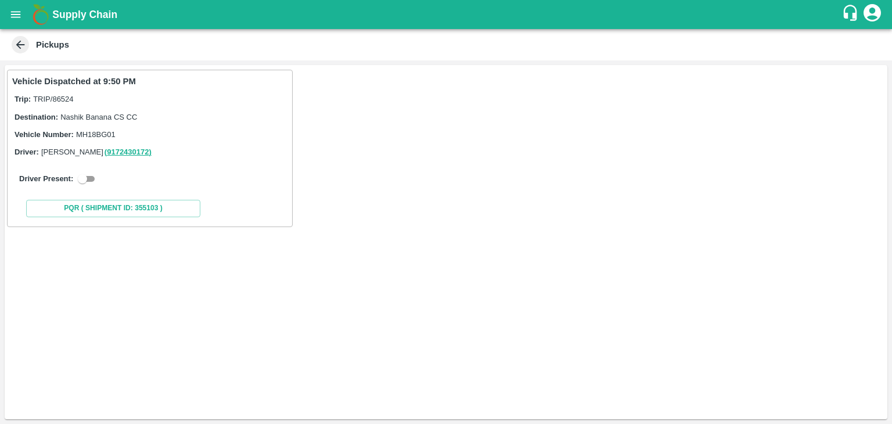
click at [100, 182] on div "Driver Present:" at bounding box center [149, 179] width 261 height 14
click at [91, 178] on input "checkbox" at bounding box center [83, 179] width 42 height 14
checkbox input "true"
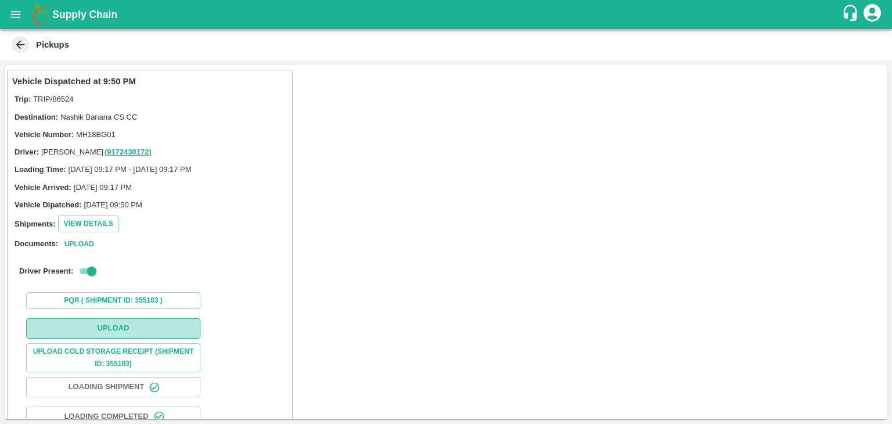
click at [152, 325] on button "Upload" at bounding box center [113, 328] width 174 height 20
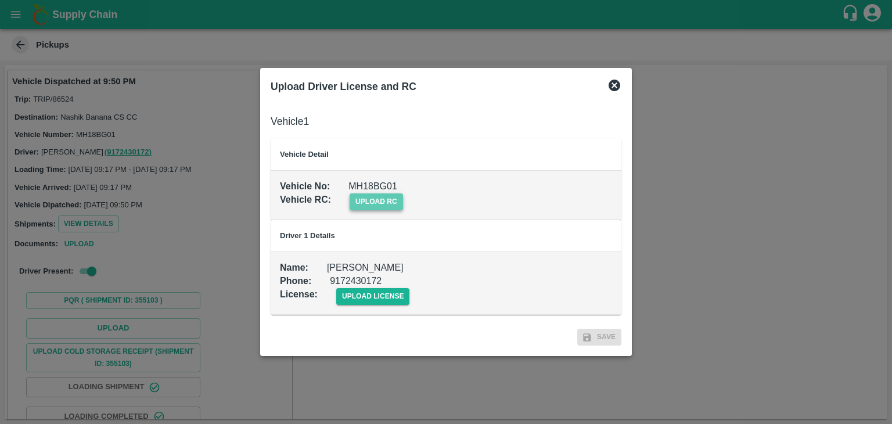
click at [390, 202] on span "upload rc" at bounding box center [376, 201] width 53 height 17
click at [0, 0] on input "upload rc" at bounding box center [0, 0] width 0 height 0
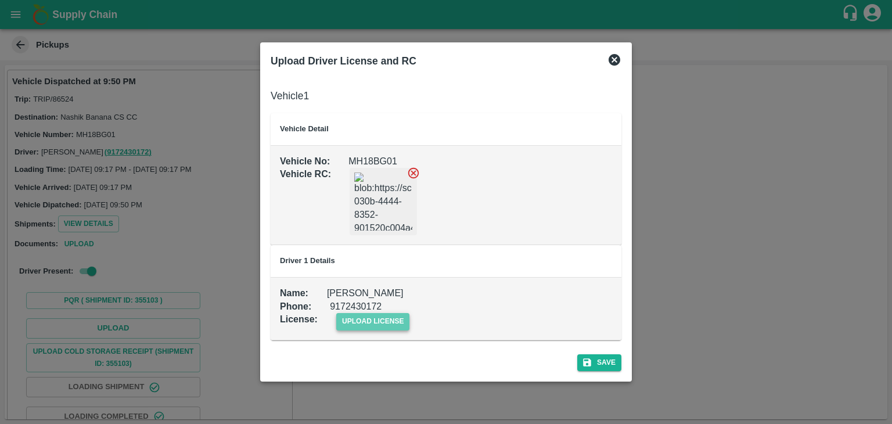
click at [390, 326] on span "upload license" at bounding box center [373, 321] width 74 height 17
click at [0, 0] on input "upload license" at bounding box center [0, 0] width 0 height 0
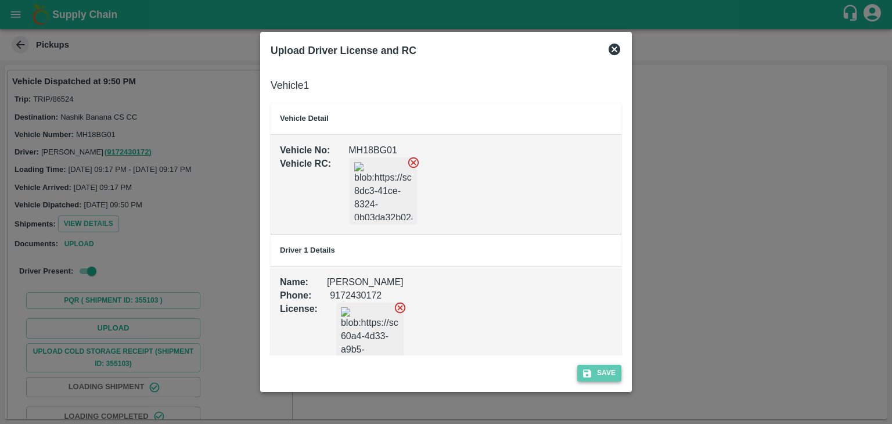
click at [592, 368] on button "Save" at bounding box center [599, 373] width 44 height 17
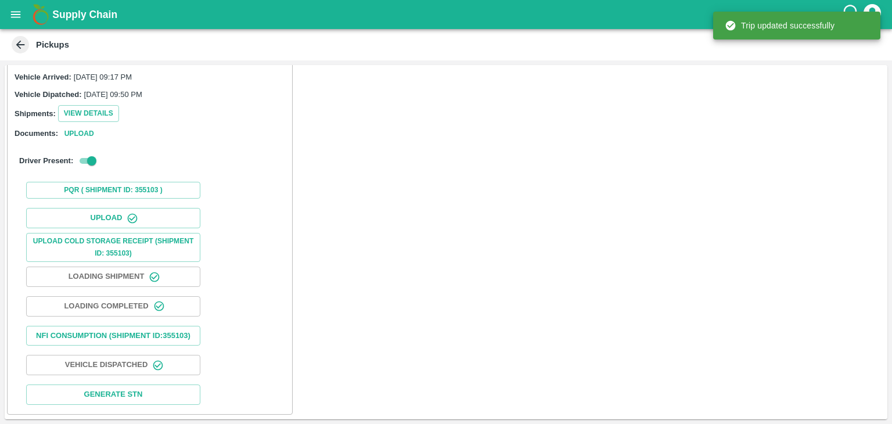
scroll to position [121, 0]
